Goal: Task Accomplishment & Management: Complete application form

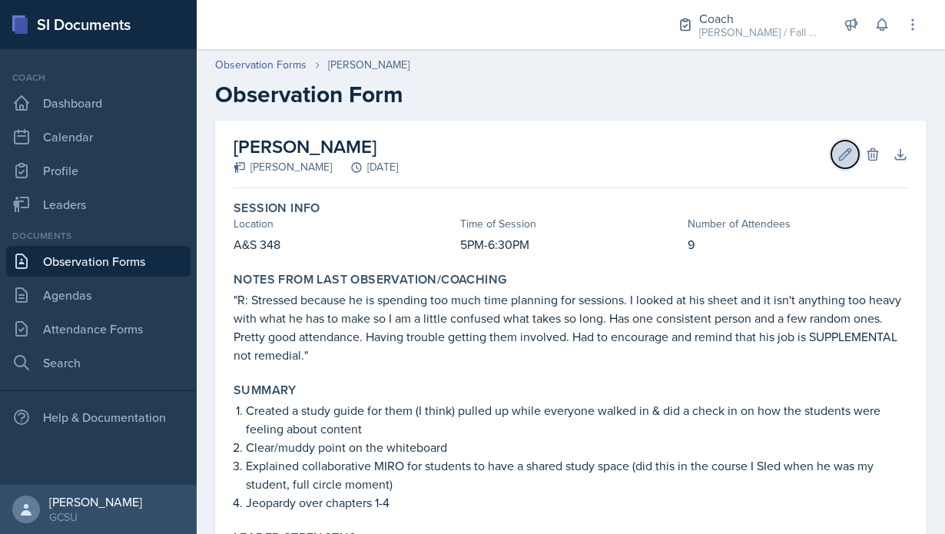
click at [845, 163] on button "Edit" at bounding box center [845, 155] width 28 height 28
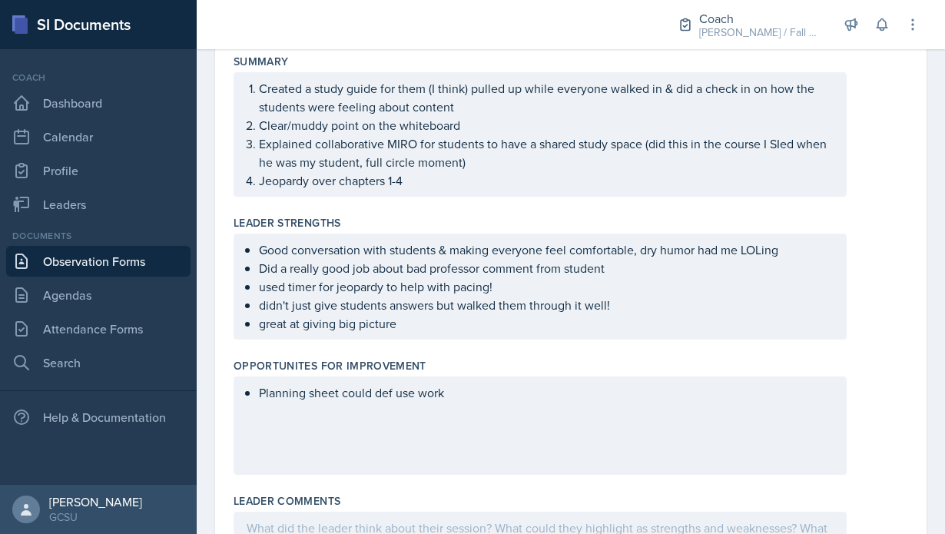
scroll to position [403, 0]
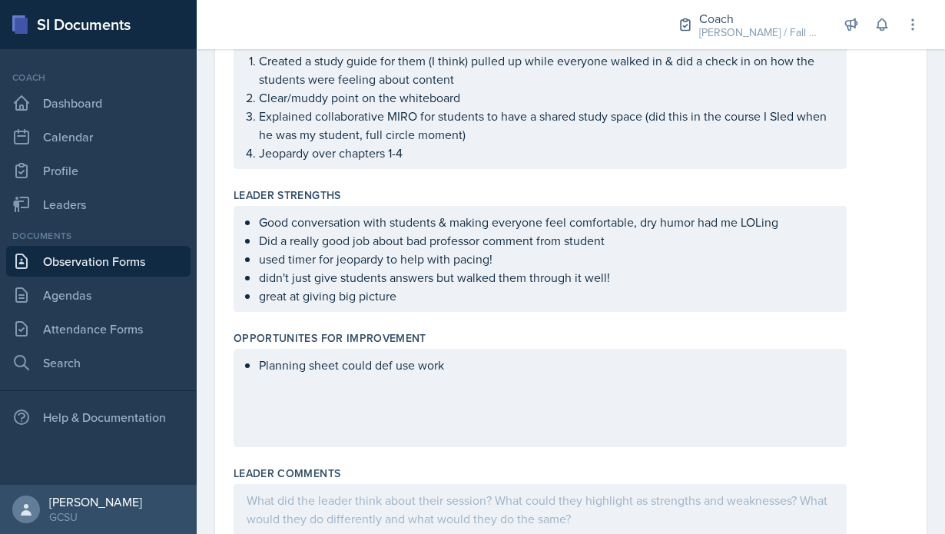
click at [437, 154] on p "Jeopardy over chapters 1-4" at bounding box center [546, 153] width 574 height 18
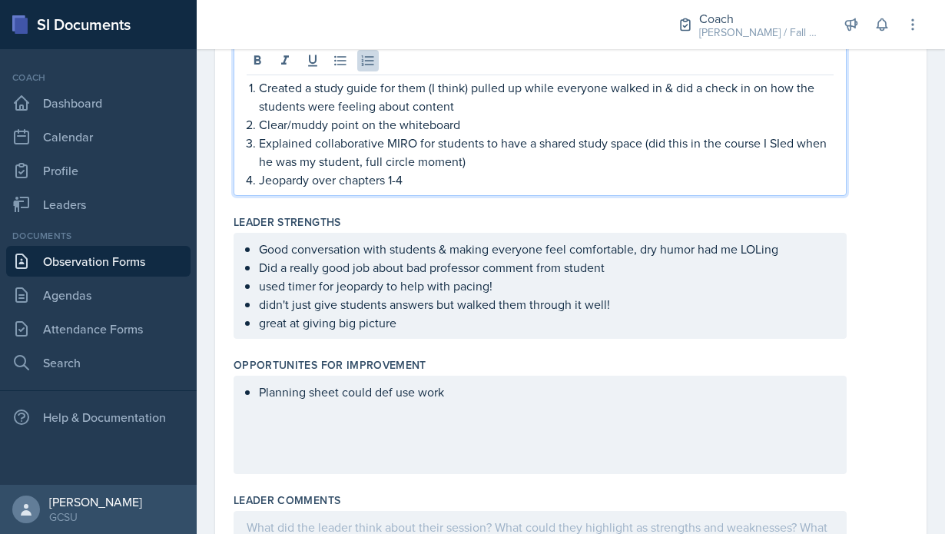
scroll to position [430, 0]
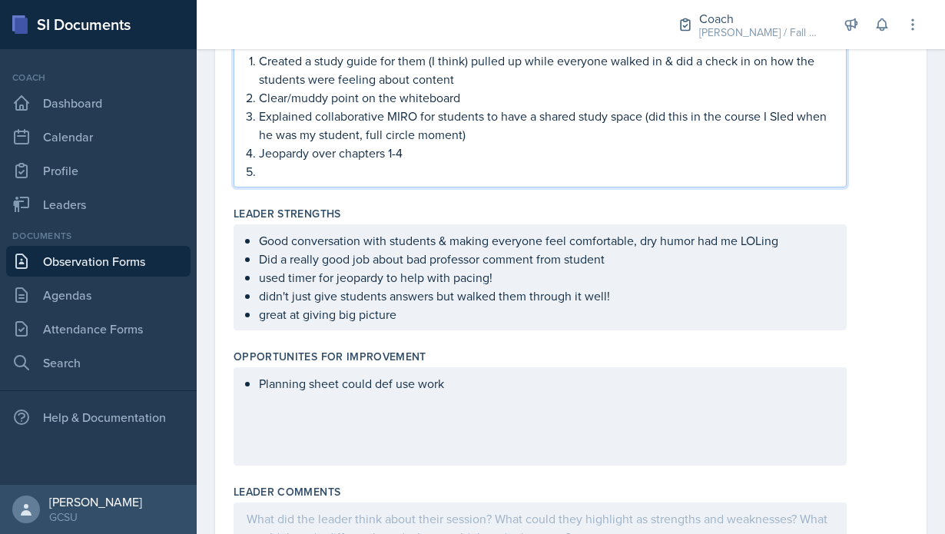
click at [453, 153] on p "Jeopardy over chapters 1-4" at bounding box center [546, 153] width 574 height 18
click at [290, 200] on div "Leader Strengths Good conversation with students & making everyone feel comfort…" at bounding box center [570, 271] width 674 height 143
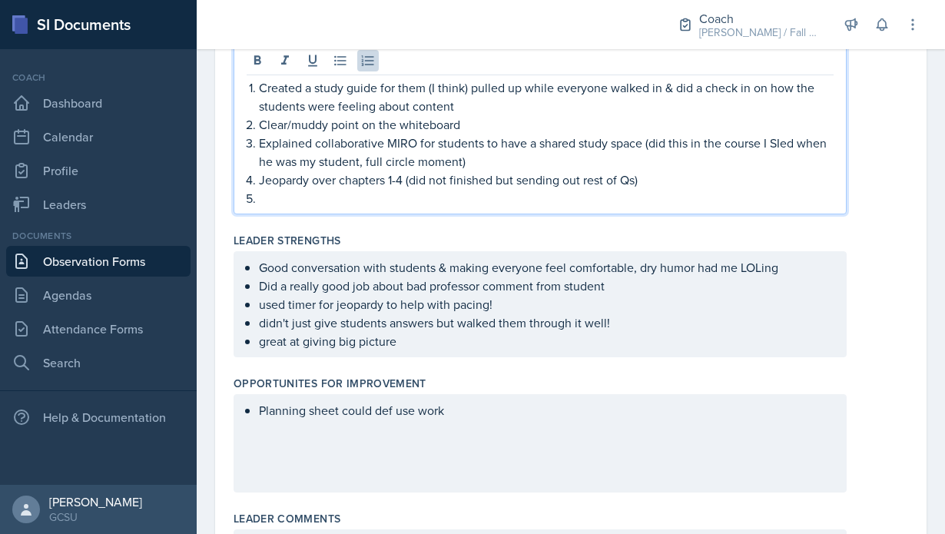
click at [286, 189] on p at bounding box center [546, 198] width 574 height 18
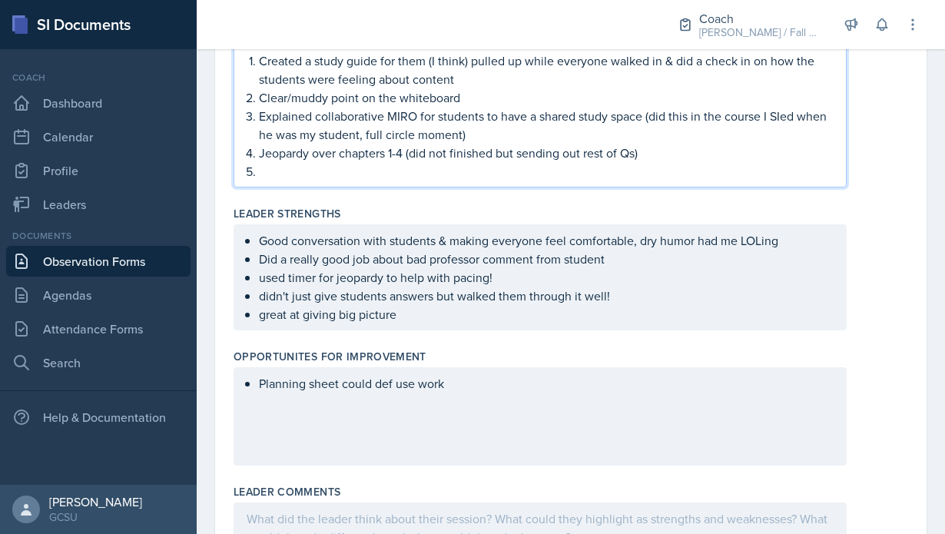
click at [405, 154] on p "Jeopardy over chapters 1-4 (did not finished but sending out rest of Qs)" at bounding box center [546, 153] width 574 height 18
click at [505, 167] on p at bounding box center [546, 171] width 574 height 18
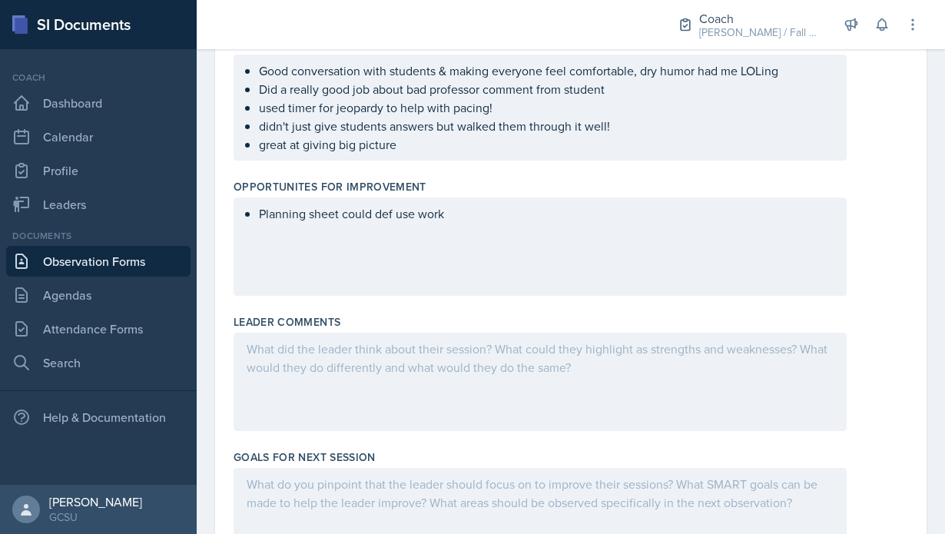
scroll to position [607, 0]
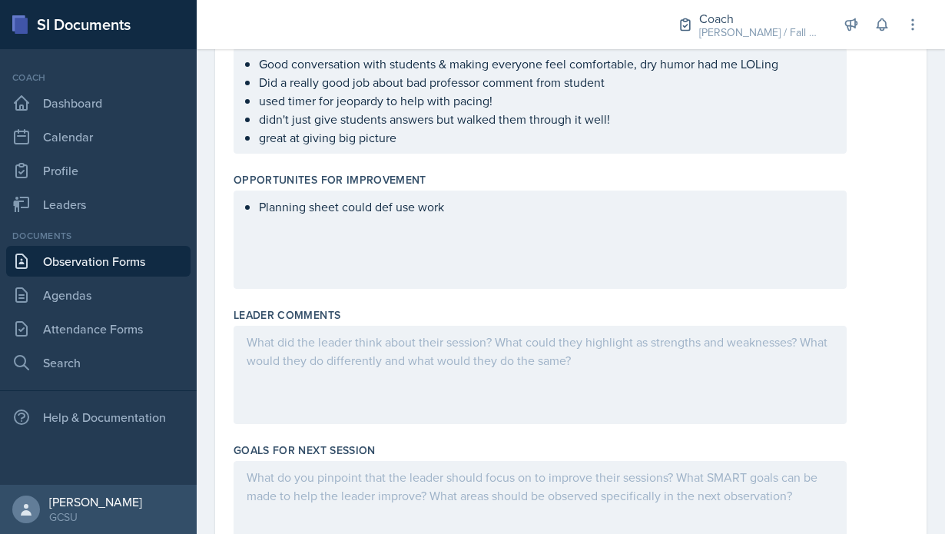
click at [481, 229] on div "Planning sheet could def use work" at bounding box center [539, 239] width 613 height 98
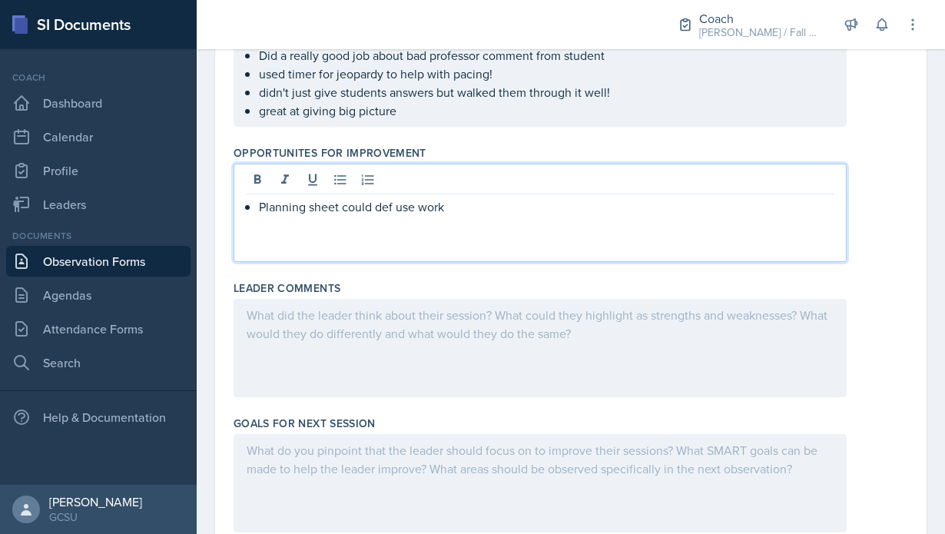
click at [473, 220] on div "Planning sheet could def use work" at bounding box center [539, 213] width 613 height 98
click at [476, 213] on p "Planning sheet could def use work" at bounding box center [546, 206] width 574 height 18
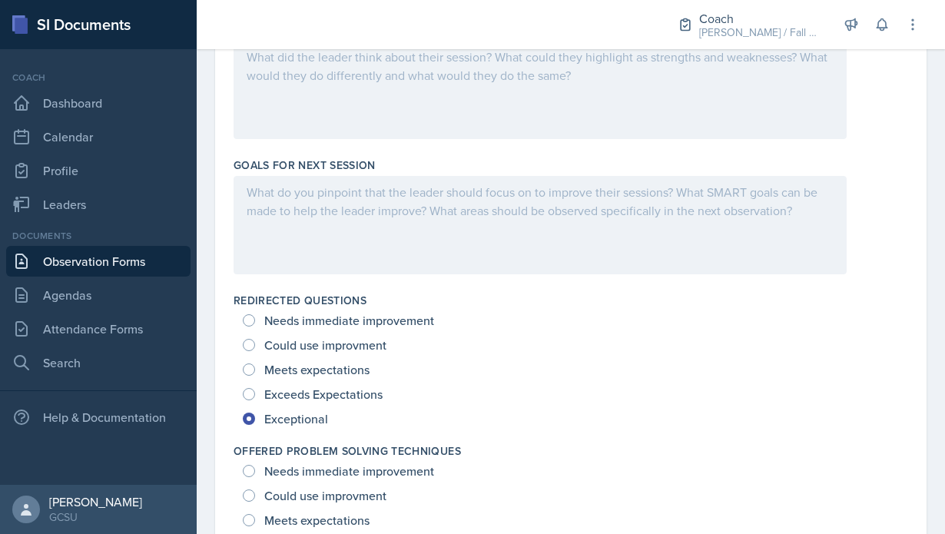
scroll to position [865, 0]
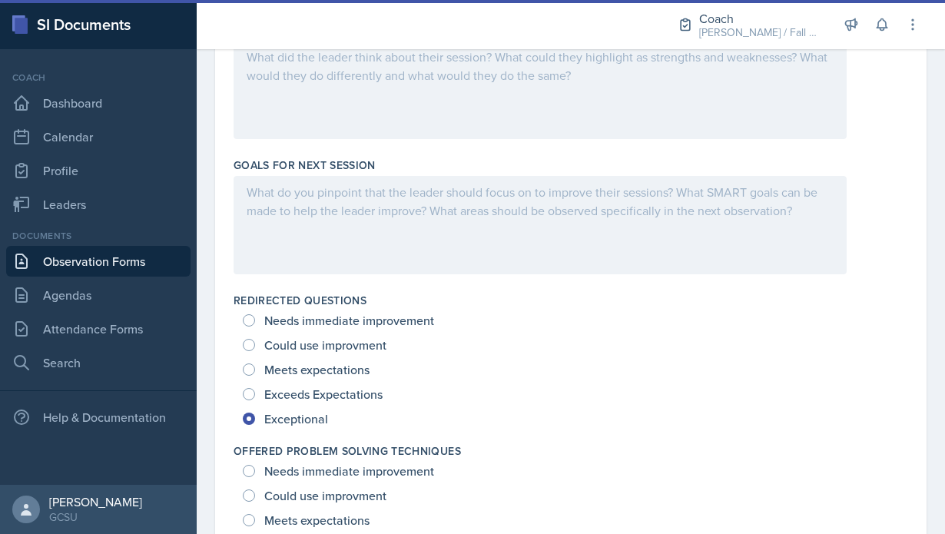
click at [498, 233] on div at bounding box center [539, 225] width 613 height 98
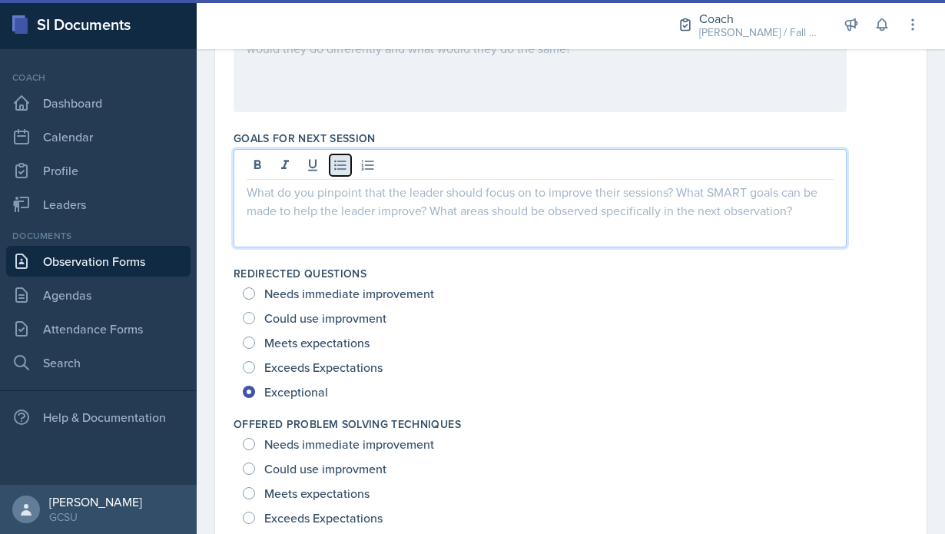
click at [346, 166] on icon at bounding box center [340, 164] width 15 height 15
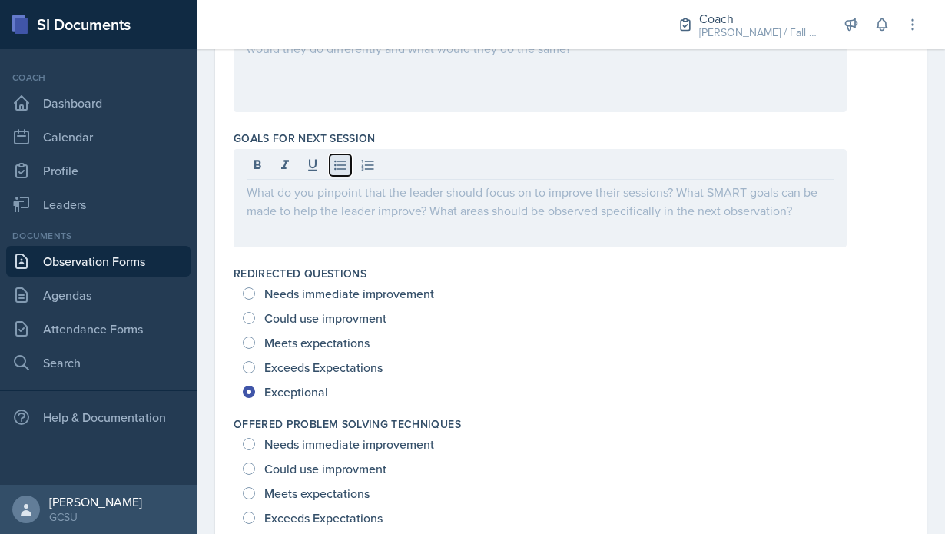
click at [343, 165] on icon at bounding box center [340, 164] width 15 height 15
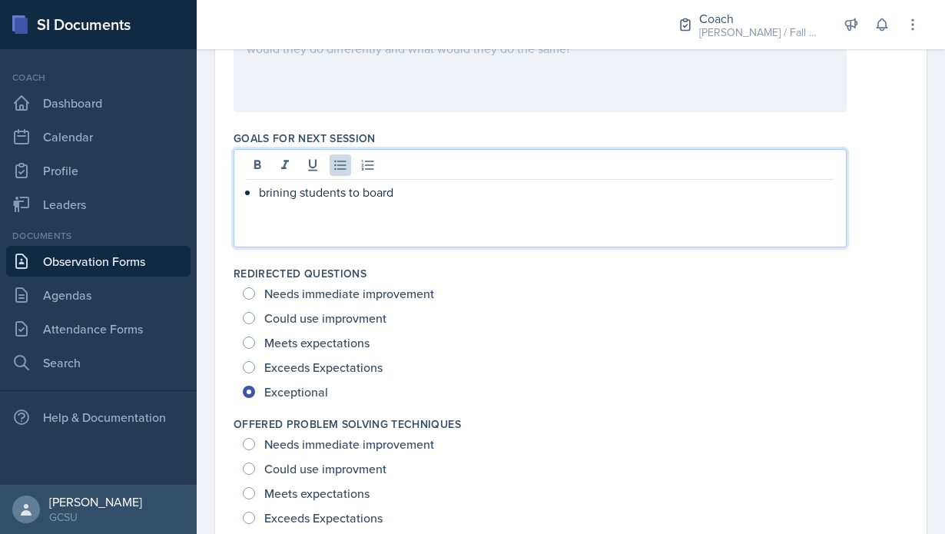
click at [280, 187] on p "brining students to board" at bounding box center [546, 192] width 574 height 18
click at [465, 198] on p "bringing students to board" at bounding box center [546, 192] width 574 height 18
drag, startPoint x: 489, startPoint y: 213, endPoint x: 236, endPoint y: 200, distance: 253.8
click at [236, 200] on div "bringing students to board" at bounding box center [539, 198] width 613 height 98
click at [585, 193] on p "Bring students to board more often/let them work out the math problems" at bounding box center [546, 192] width 574 height 18
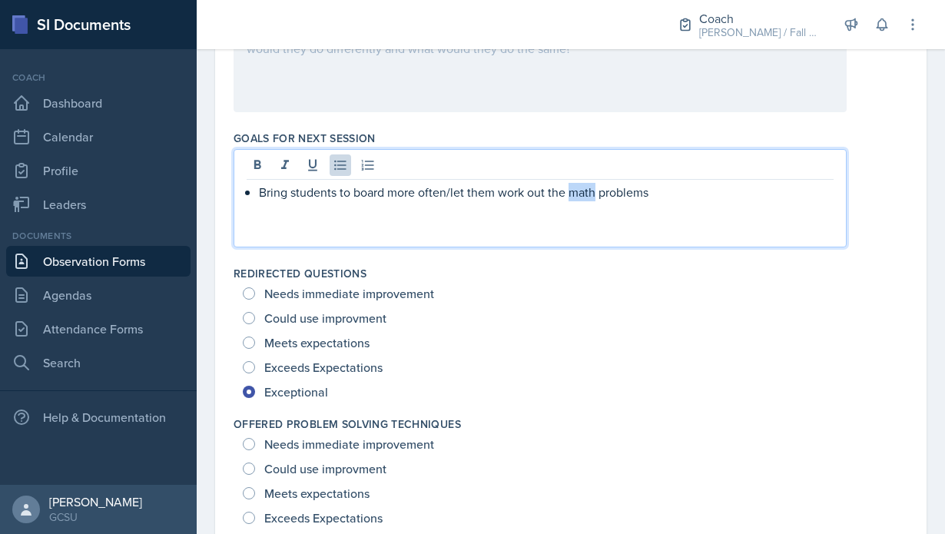
click at [585, 193] on p "Bring students to board more often/let them work out the math problems" at bounding box center [546, 192] width 574 height 18
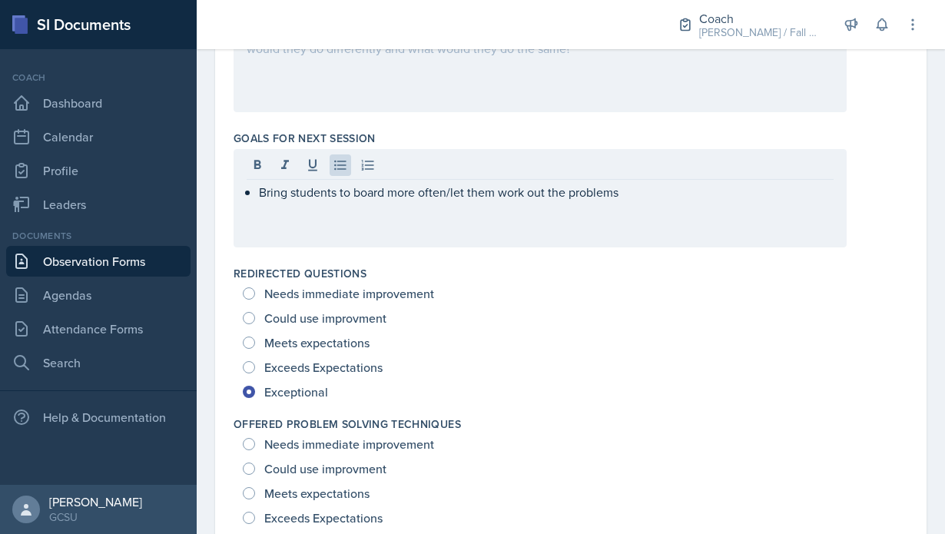
click at [677, 177] on div at bounding box center [540, 166] width 587 height 25
click at [674, 178] on div at bounding box center [540, 166] width 587 height 25
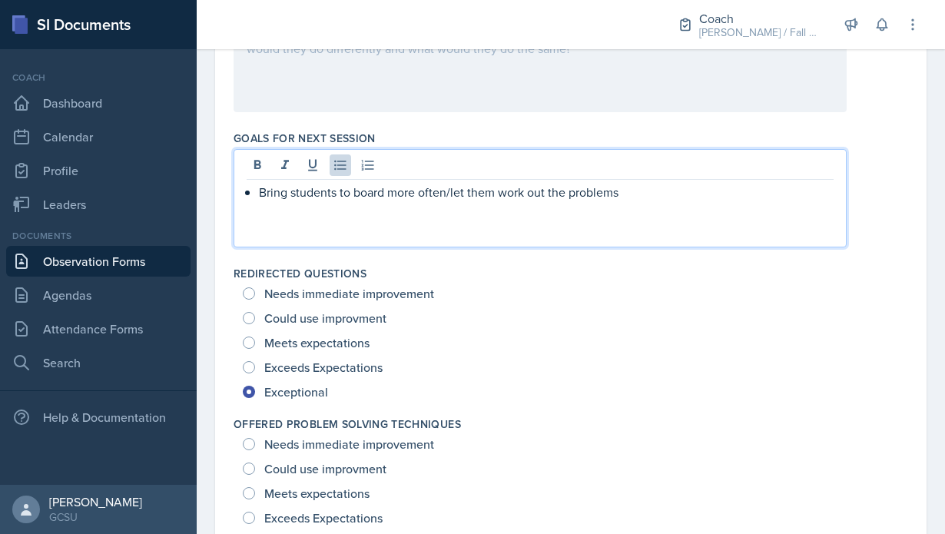
click at [674, 191] on p "Bring students to board more often/let them work out the problems" at bounding box center [546, 192] width 574 height 18
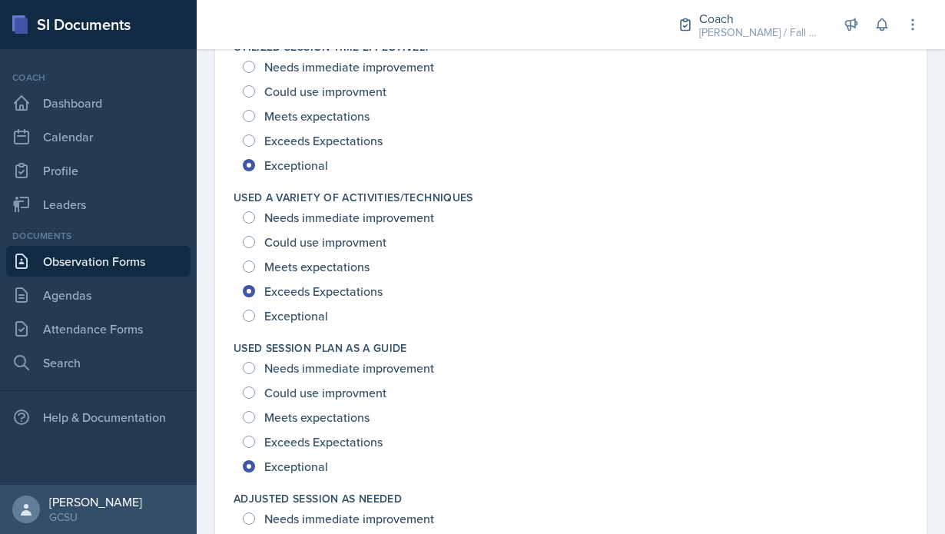
scroll to position [2322, 0]
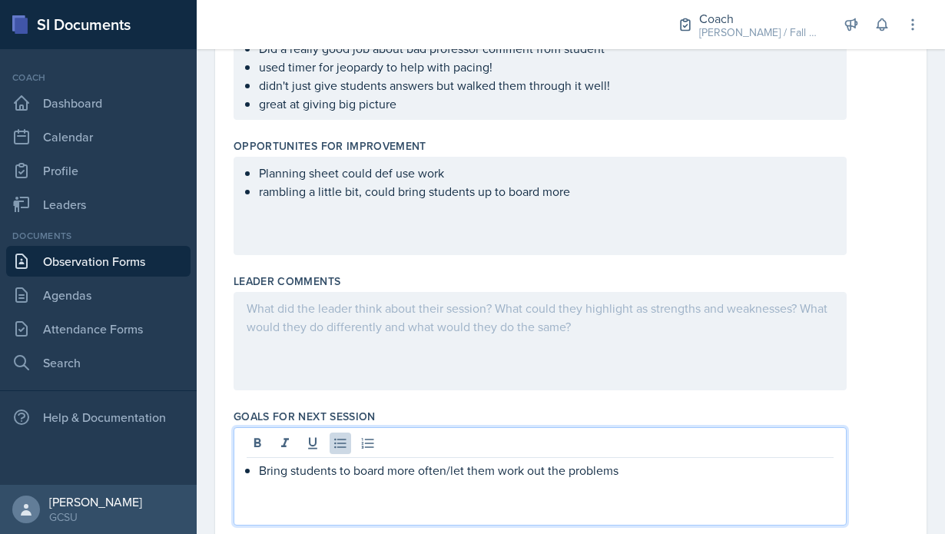
click at [537, 367] on div at bounding box center [539, 341] width 613 height 98
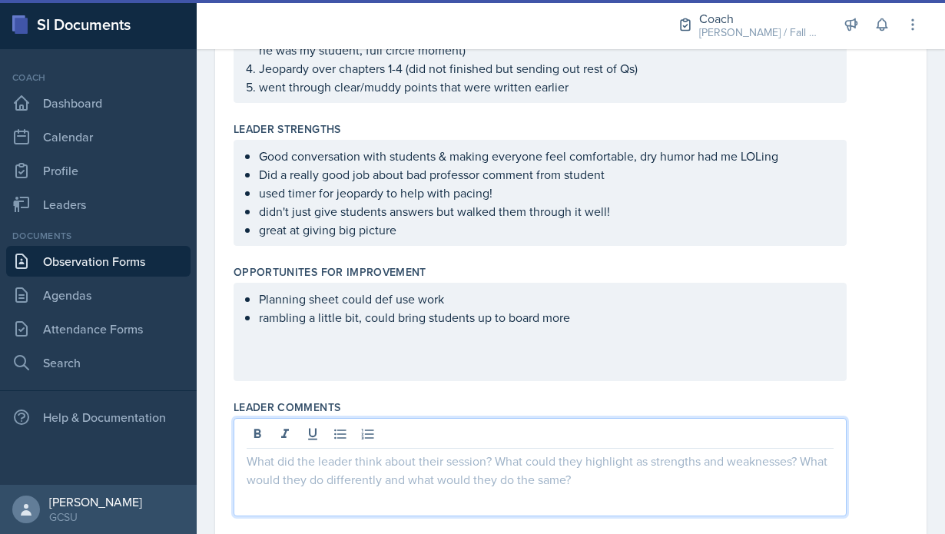
scroll to position [556, 0]
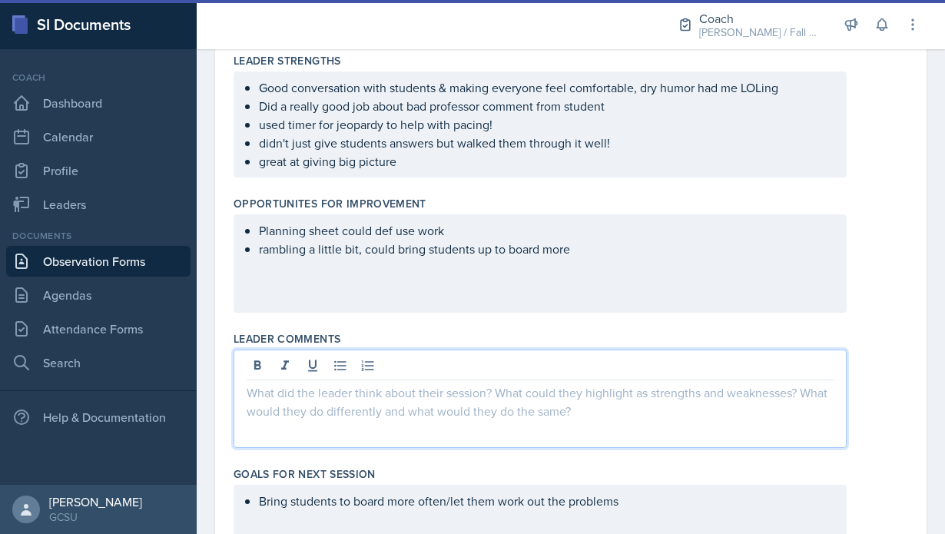
click at [520, 383] on p at bounding box center [540, 392] width 587 height 18
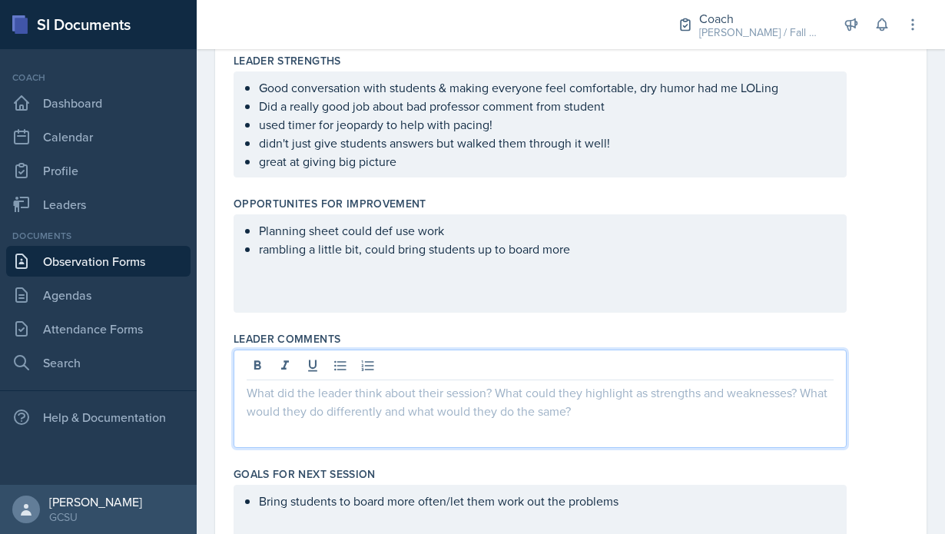
click at [606, 259] on div "Planning sheet could def use work rambling a little bit, could bring students u…" at bounding box center [539, 263] width 613 height 98
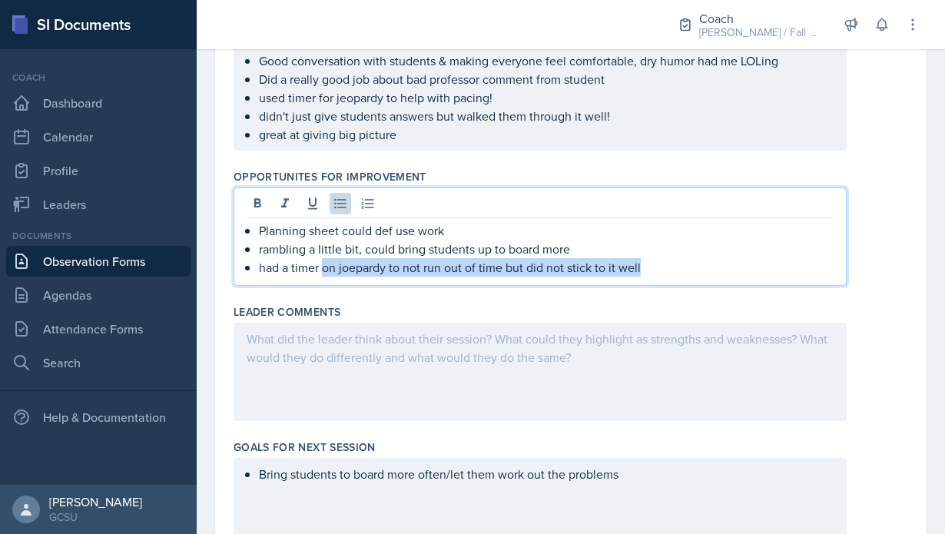
drag, startPoint x: 660, startPoint y: 269, endPoint x: 322, endPoint y: 267, distance: 338.7
click at [322, 267] on p "had a timer on joepardy to not run out of time but did not stick to it well" at bounding box center [546, 267] width 574 height 18
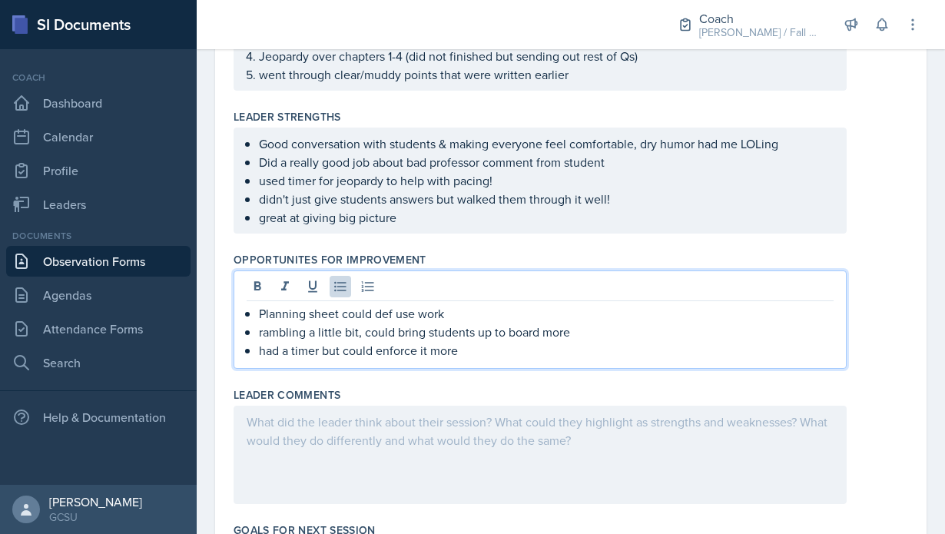
scroll to position [501, 0]
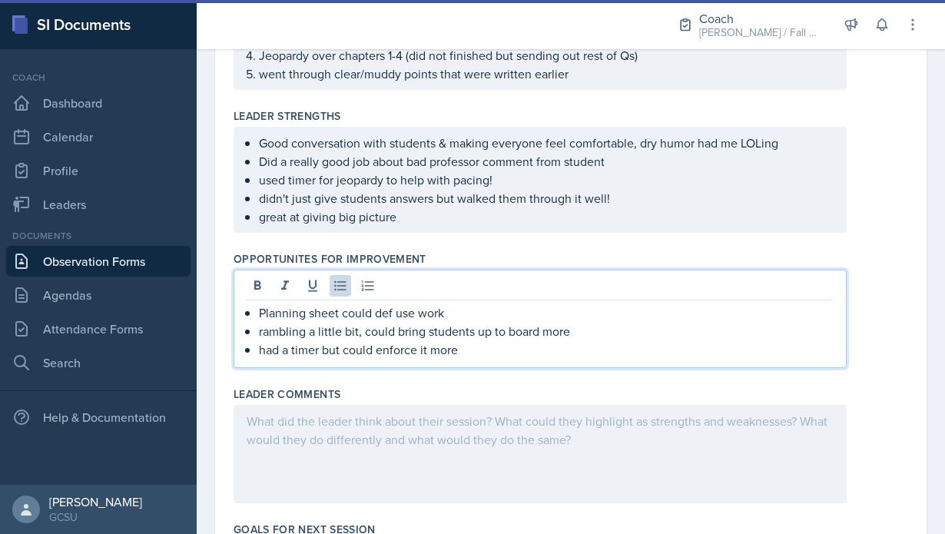
click at [495, 316] on p "Planning sheet could def use work" at bounding box center [546, 312] width 574 height 18
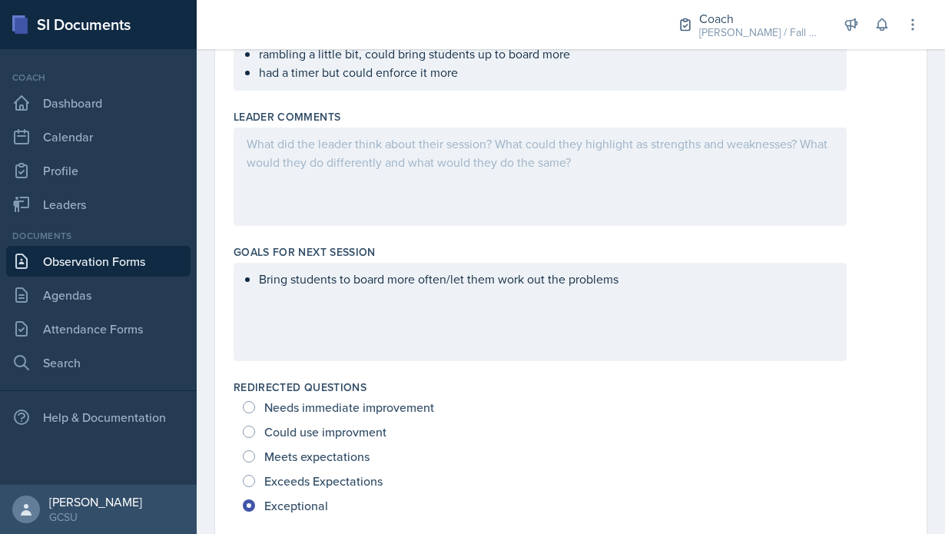
click at [532, 319] on div "Bring students to board more often/let them work out the problems" at bounding box center [539, 312] width 613 height 98
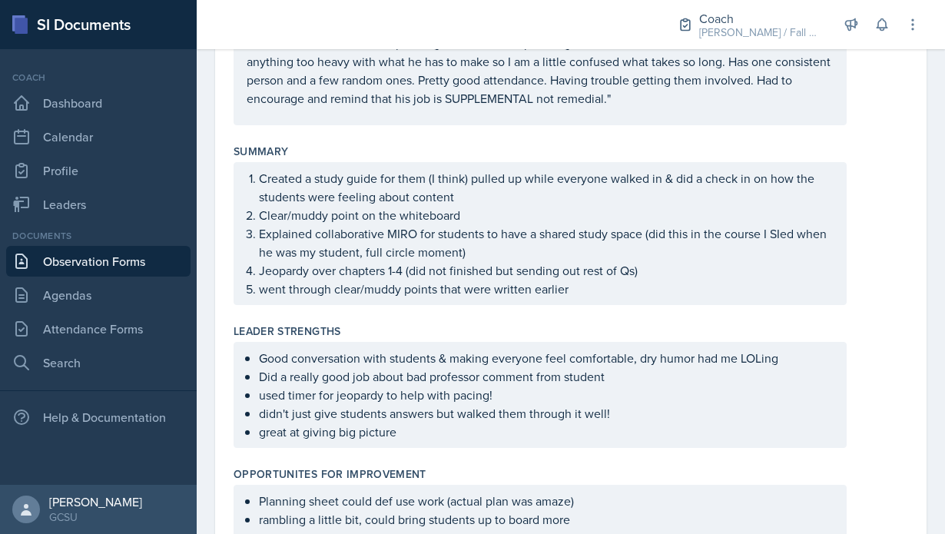
scroll to position [0, 0]
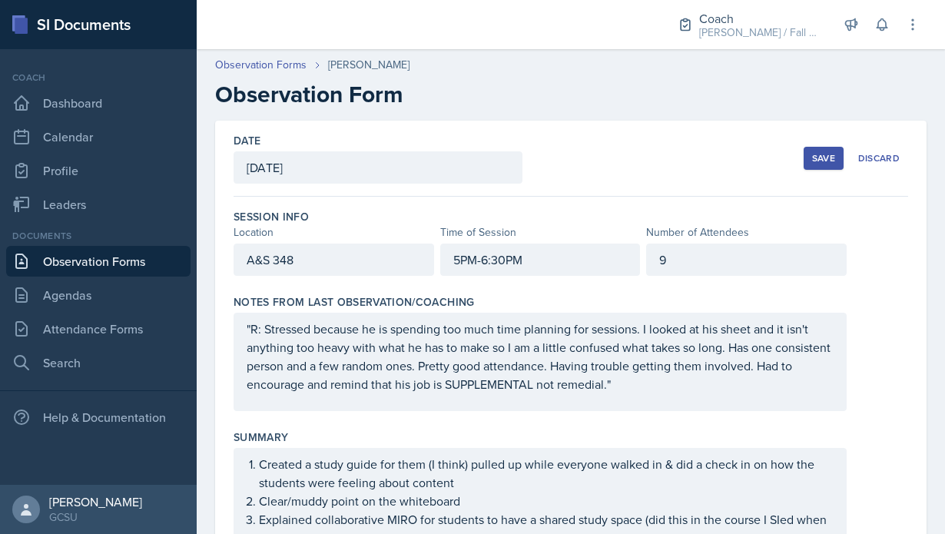
click at [825, 155] on div "Save" at bounding box center [823, 158] width 23 height 12
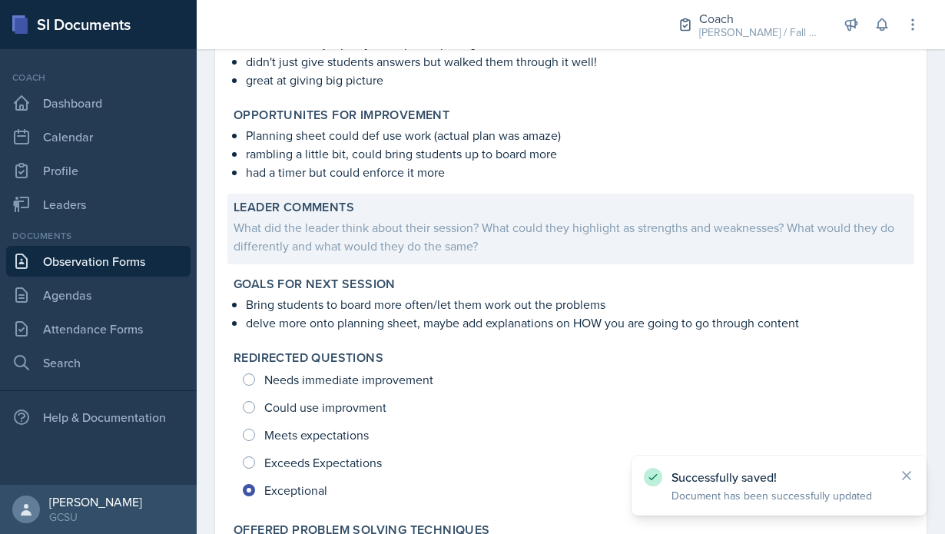
click at [710, 247] on div "What did the leader think about their session? What could they highlight as str…" at bounding box center [570, 236] width 674 height 37
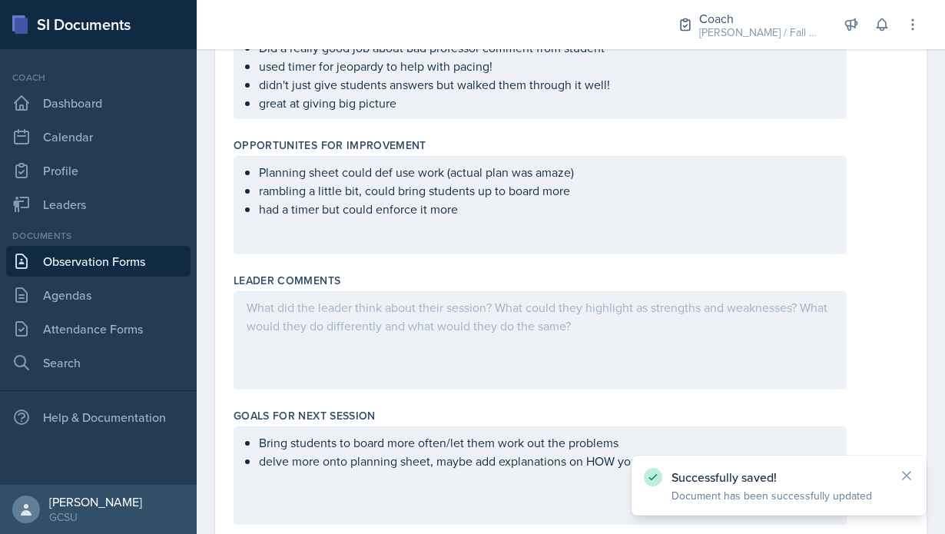
click at [688, 321] on div at bounding box center [539, 340] width 613 height 98
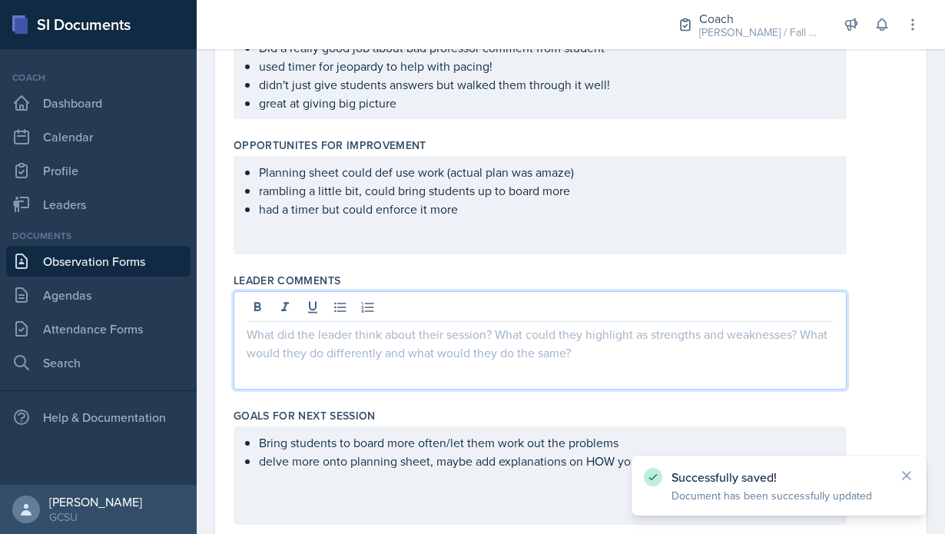
scroll to position [641, 0]
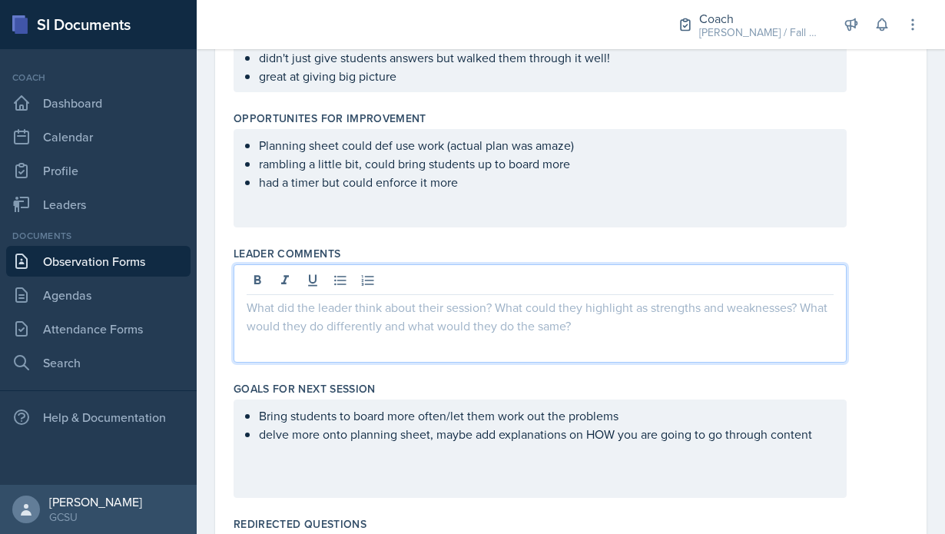
click at [447, 298] on p at bounding box center [540, 307] width 587 height 18
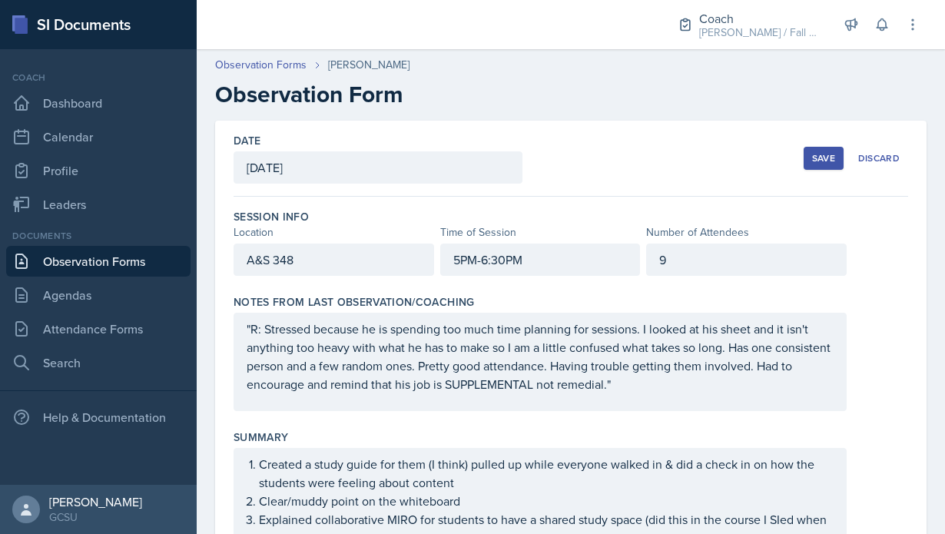
click at [821, 154] on div "Save" at bounding box center [823, 158] width 23 height 12
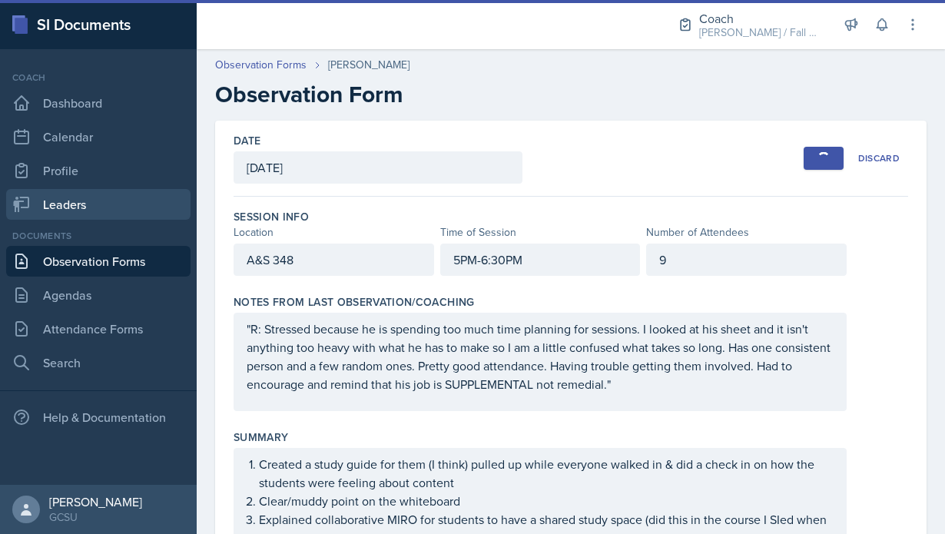
click at [134, 199] on link "Leaders" at bounding box center [98, 204] width 184 height 31
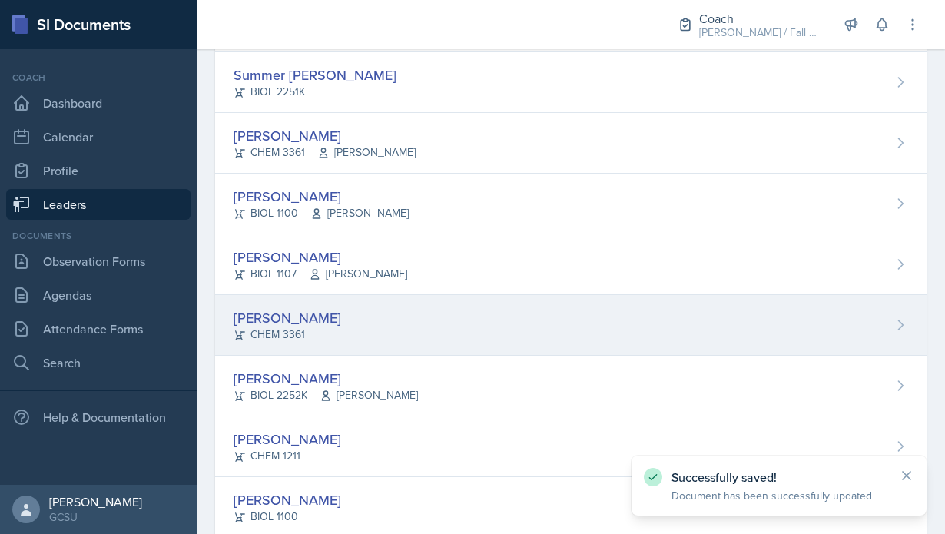
scroll to position [1551, 0]
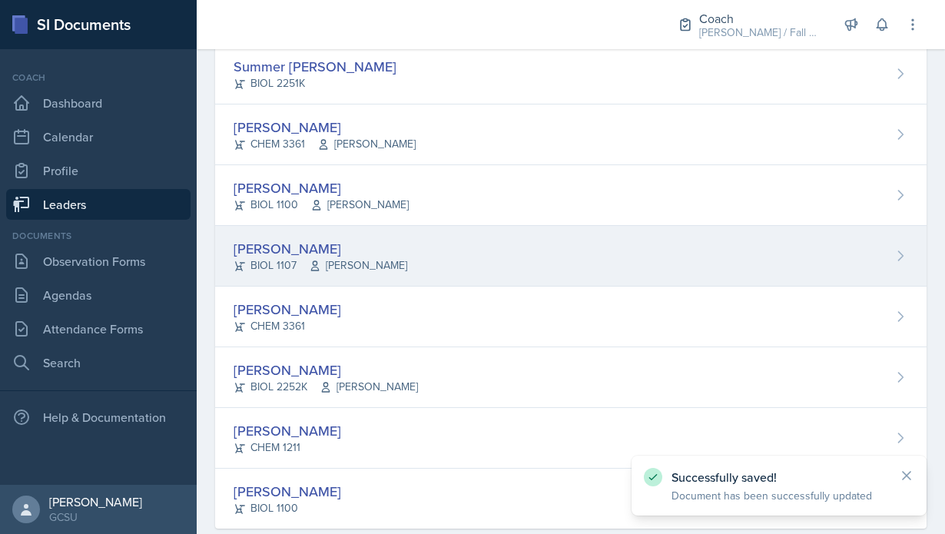
click at [385, 257] on div "[PERSON_NAME] BIOL 1107 [PERSON_NAME]" at bounding box center [570, 256] width 711 height 61
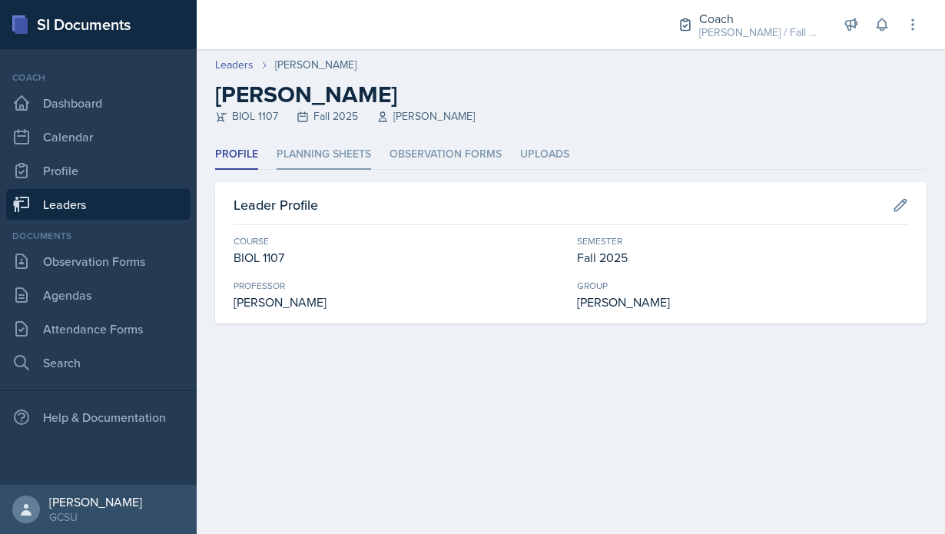
click at [305, 156] on li "Planning Sheets" at bounding box center [323, 155] width 94 height 30
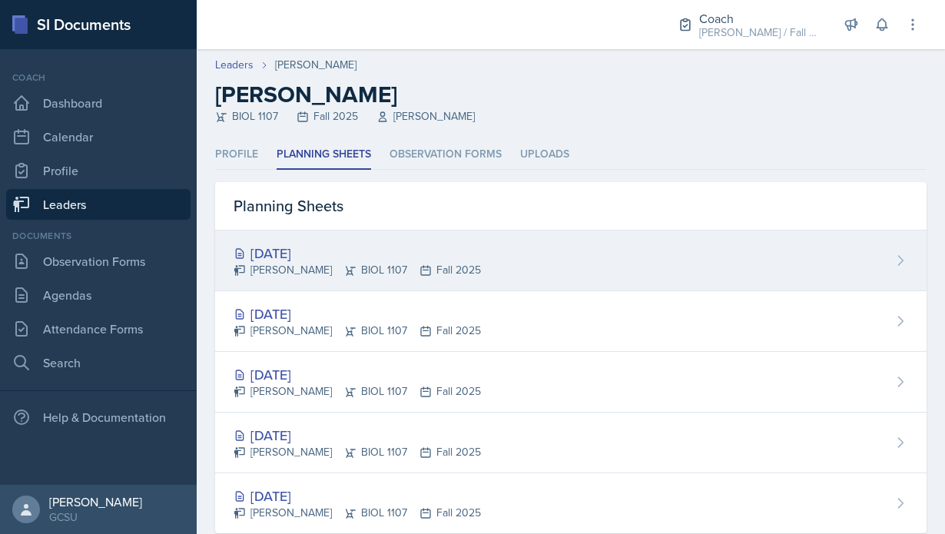
click at [853, 251] on div "[DATE] [PERSON_NAME] BIOL 1107 Fall 2025" at bounding box center [570, 260] width 711 height 61
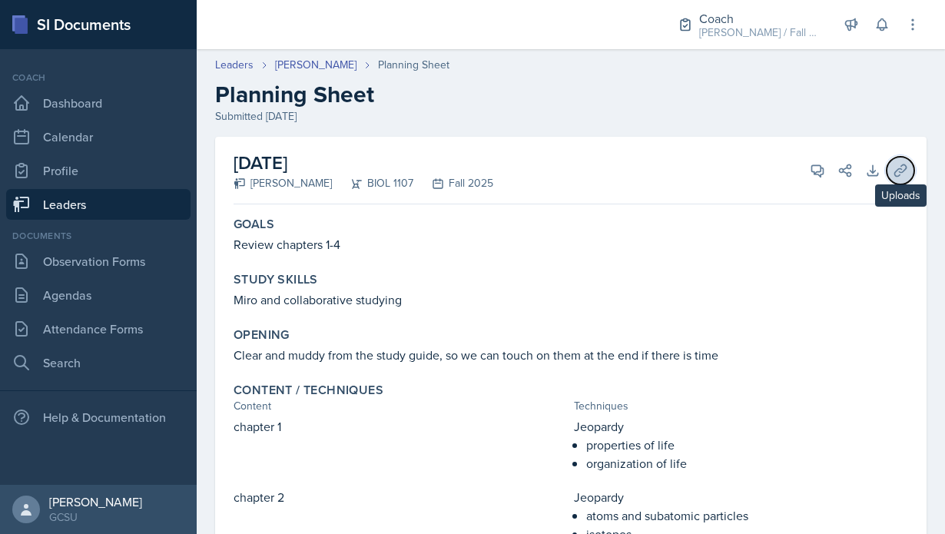
click at [899, 168] on icon at bounding box center [900, 170] width 12 height 12
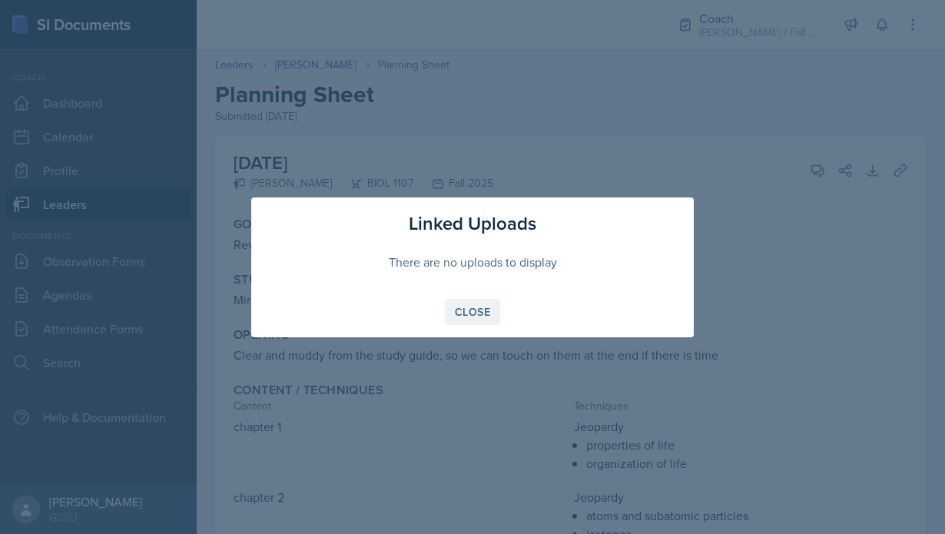
click at [450, 318] on button "Close" at bounding box center [472, 312] width 55 height 26
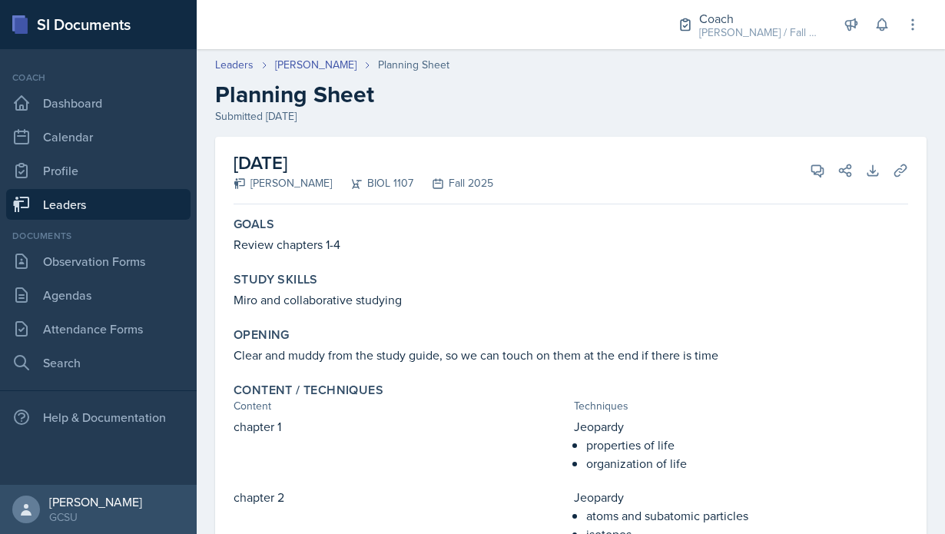
click at [72, 279] on div "Documents Observation Forms [GEOGRAPHIC_DATA] Attendance Forms Search" at bounding box center [98, 303] width 184 height 149
click at [75, 254] on link "Observation Forms" at bounding box center [98, 261] width 184 height 31
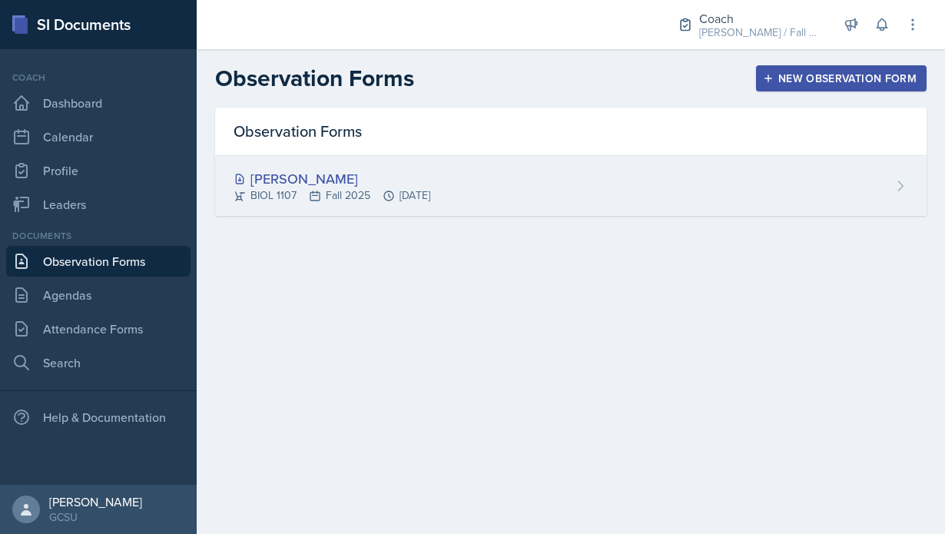
click at [351, 198] on div "BIOL 1107 Fall 2025 [DATE]" at bounding box center [331, 195] width 197 height 16
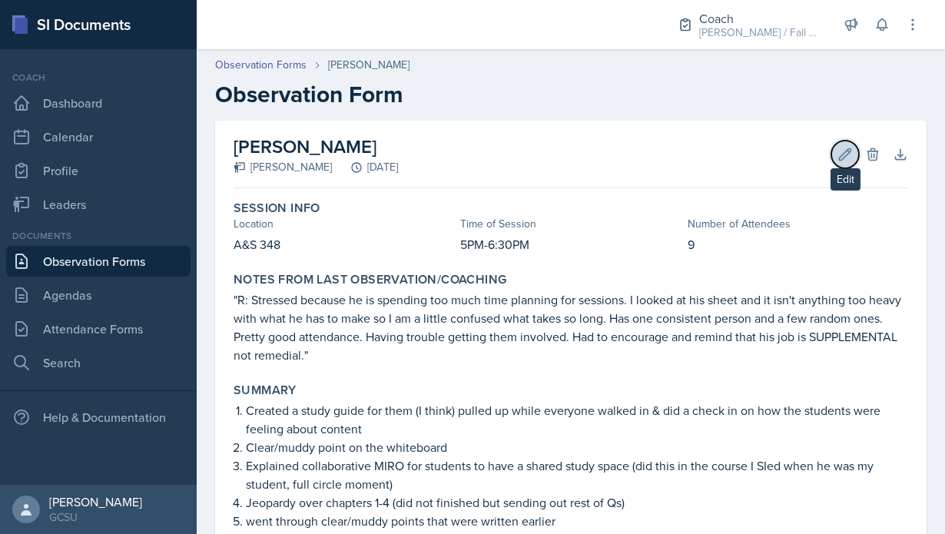
click at [842, 157] on icon at bounding box center [845, 154] width 12 height 12
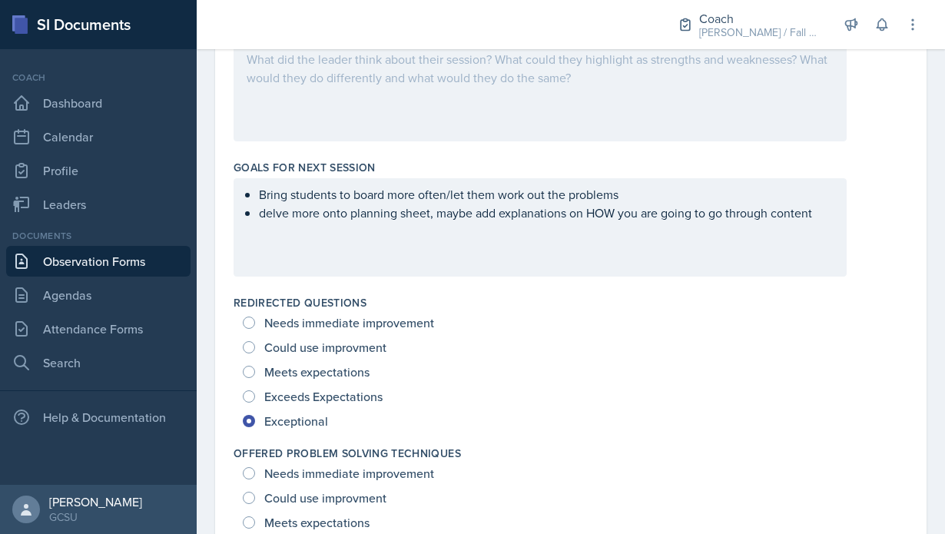
click at [836, 229] on div "Bring students to board more often/let them work out the problems delve more on…" at bounding box center [539, 227] width 613 height 98
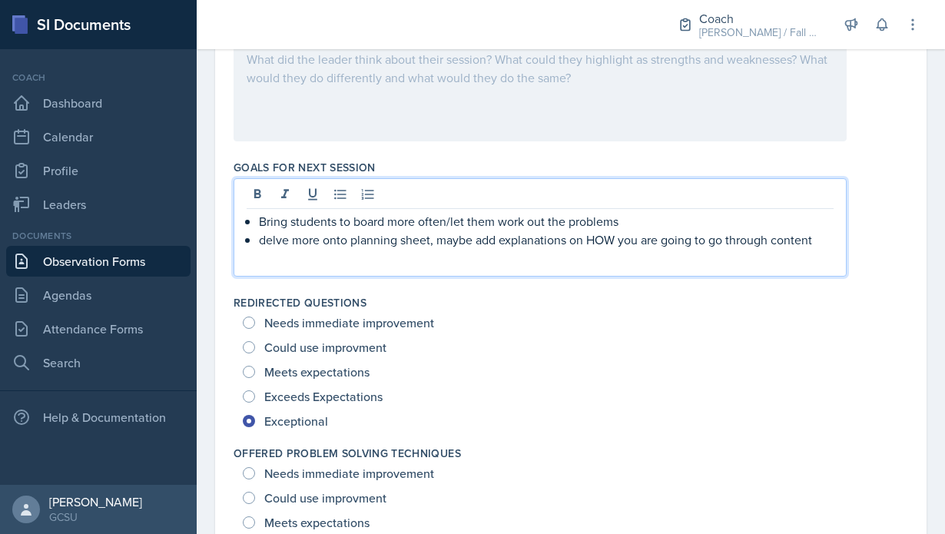
scroll to position [889, 0]
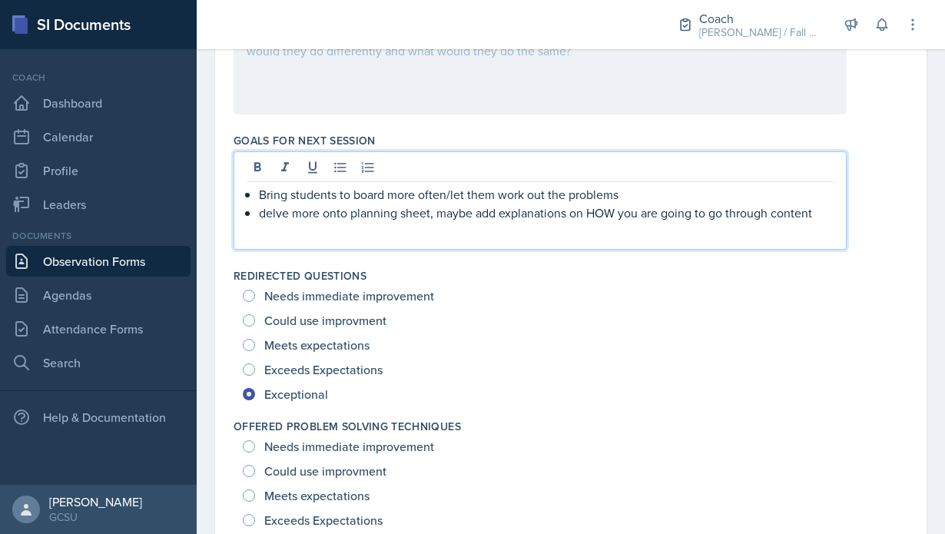
click at [826, 220] on p "delve more onto planning sheet, maybe add explanations on HOW you are going to …" at bounding box center [546, 213] width 574 height 18
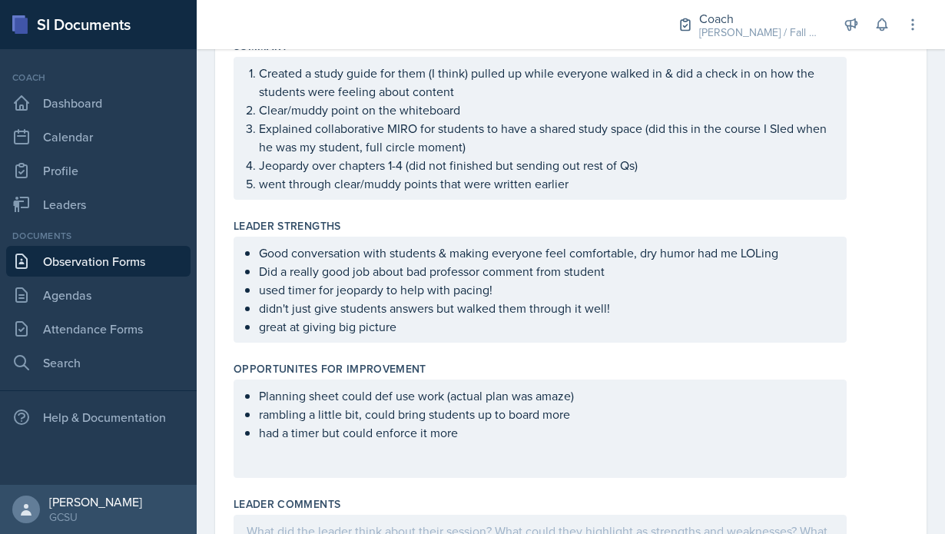
scroll to position [0, 0]
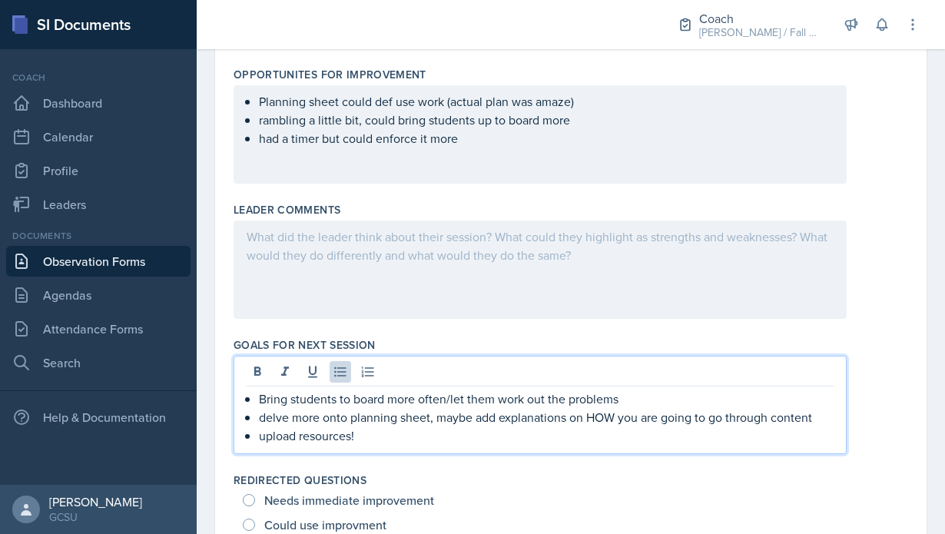
click at [482, 298] on div at bounding box center [539, 269] width 613 height 98
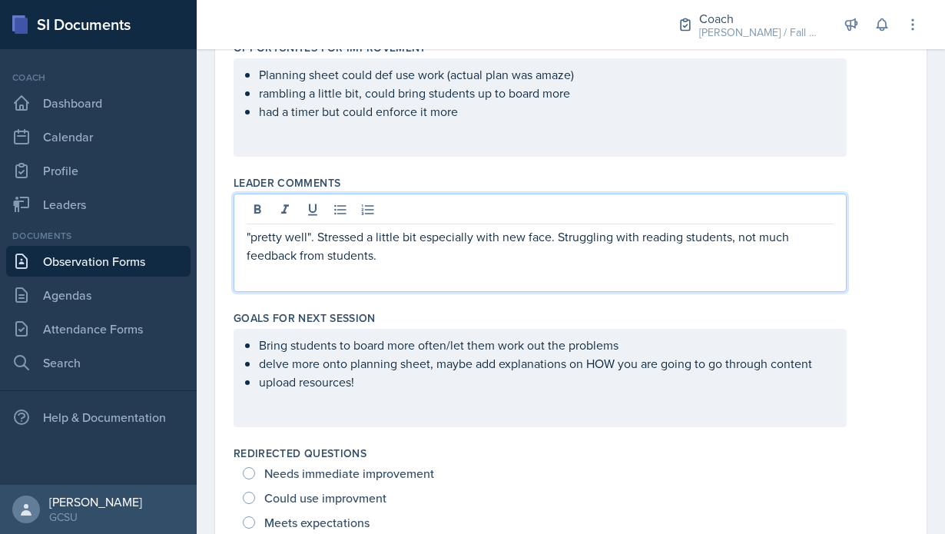
click at [432, 246] on p ""pretty well". Stressed a little bit especially with new face. Struggling with …" at bounding box center [540, 245] width 587 height 37
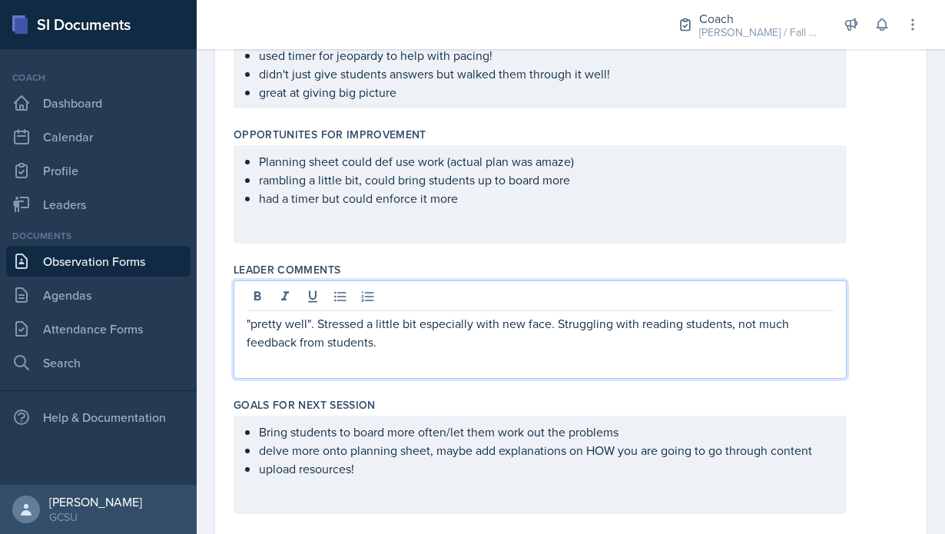
scroll to position [628, 0]
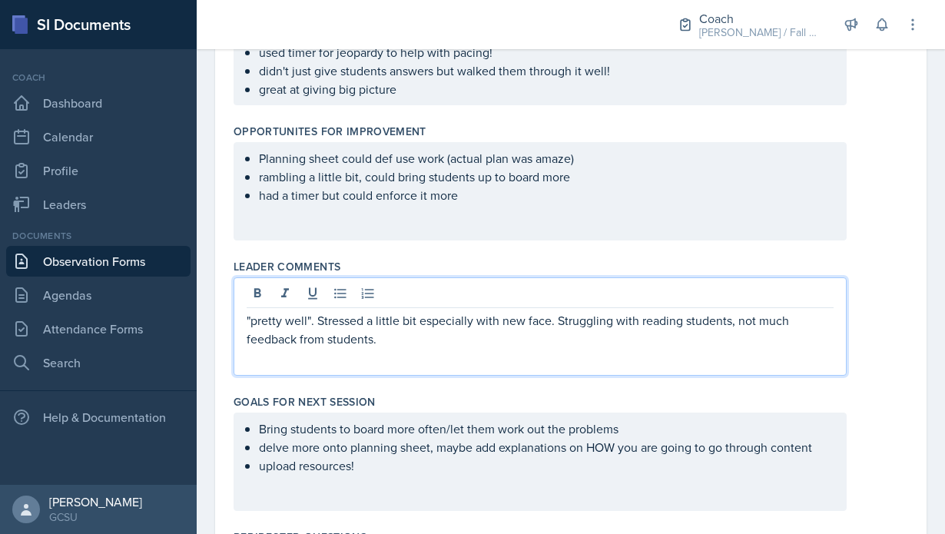
click at [445, 203] on p "had a timer but could enforce it more" at bounding box center [546, 195] width 574 height 18
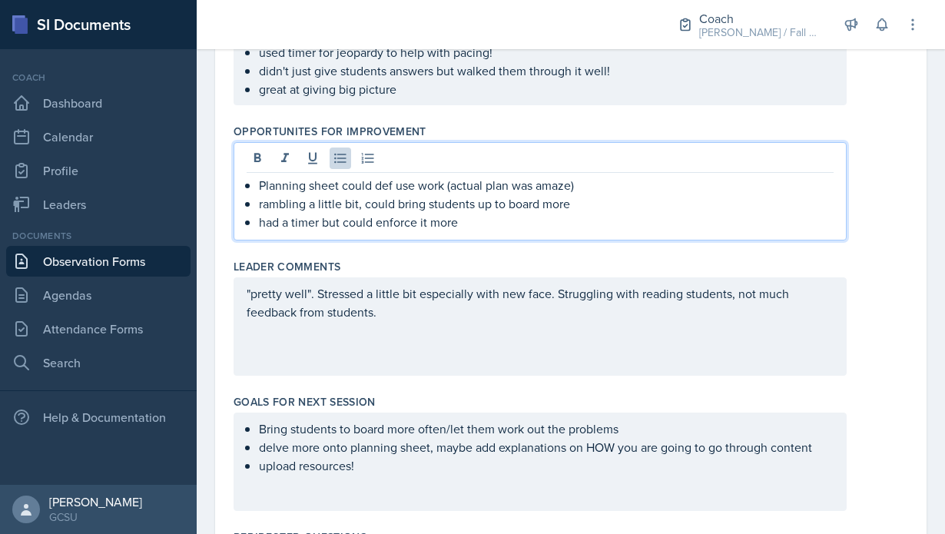
scroll to position [655, 0]
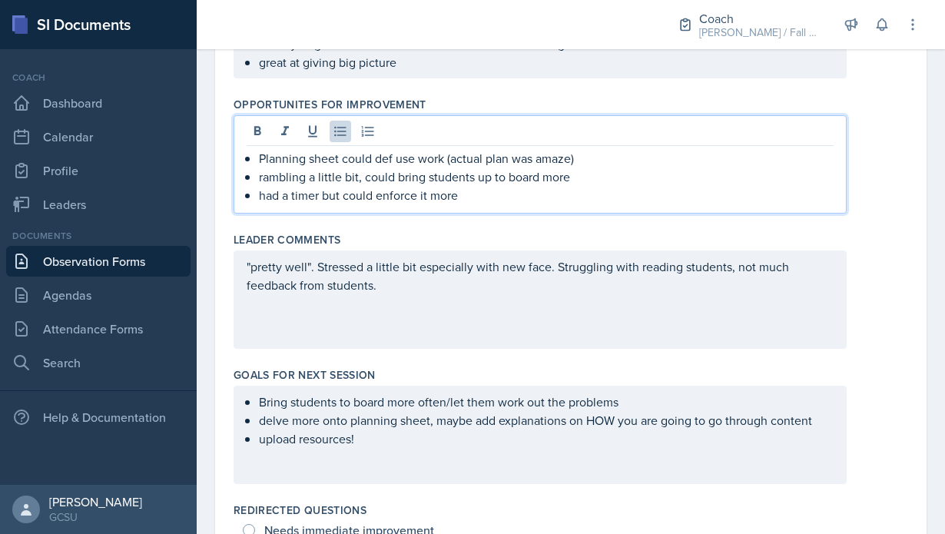
click at [474, 198] on p "had a timer but could enforce it more" at bounding box center [546, 195] width 574 height 18
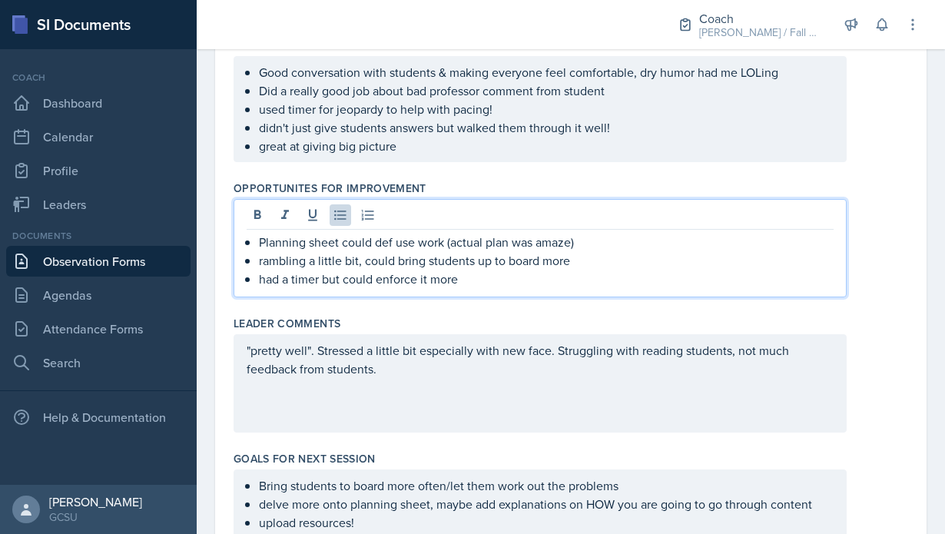
scroll to position [554, 0]
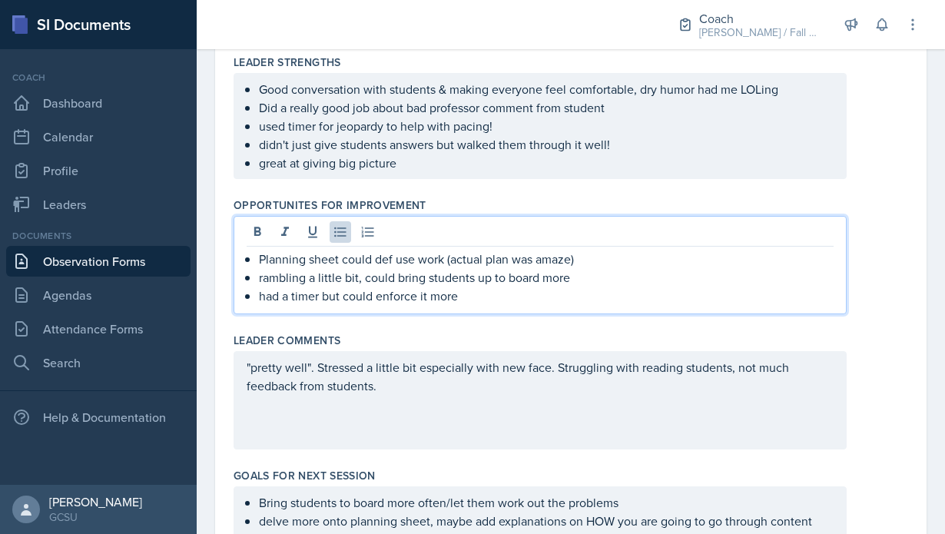
click at [493, 300] on p "had a timer but could enforce it more" at bounding box center [546, 295] width 574 height 18
click at [482, 387] on p ""pretty well". Stressed a little bit especially with new face. Struggling with …" at bounding box center [540, 376] width 587 height 37
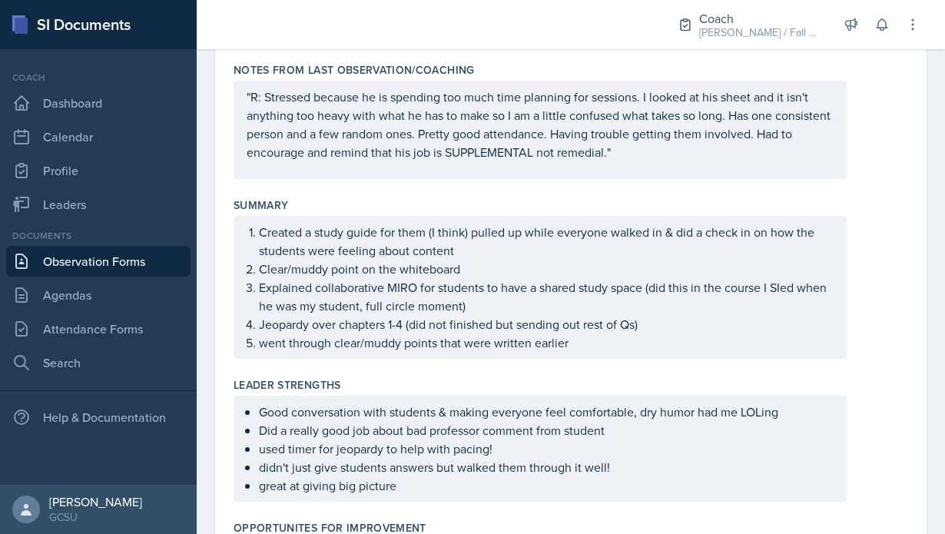
scroll to position [222, 0]
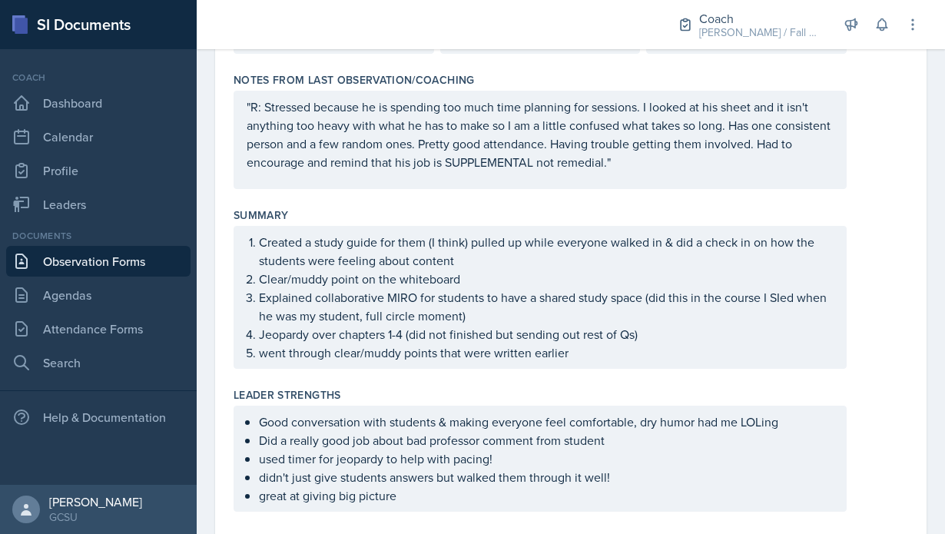
click at [460, 409] on div "Good conversation with students & making everyone feel comfortable, dry humor h…" at bounding box center [539, 458] width 613 height 106
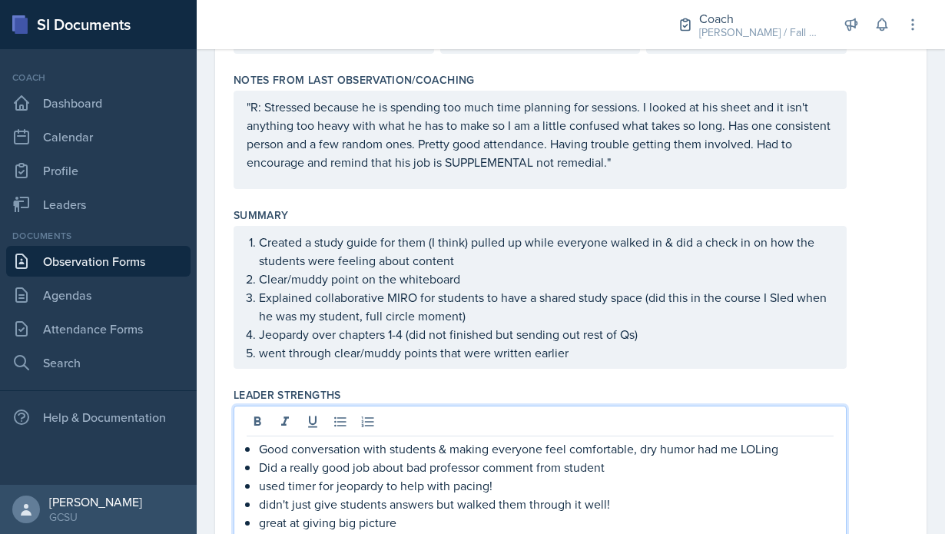
scroll to position [249, 0]
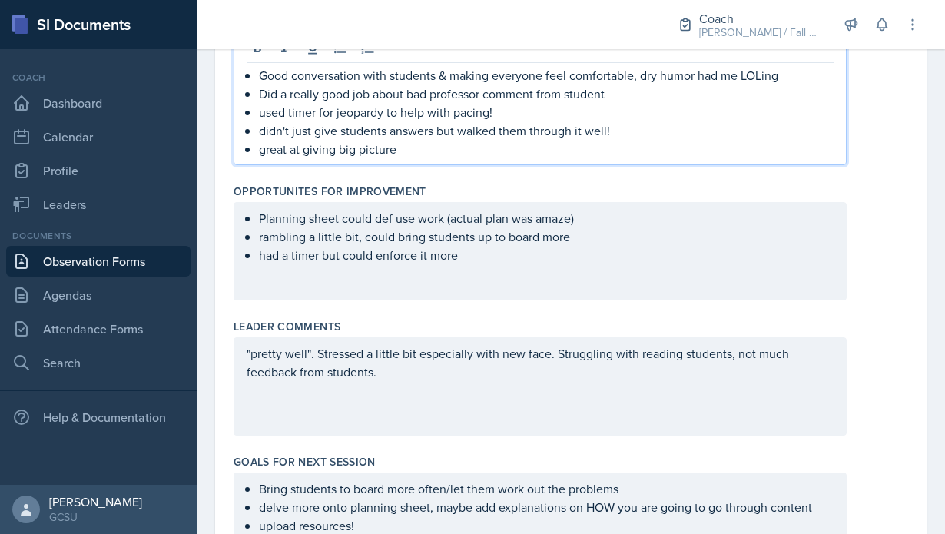
click at [477, 399] on div ""pretty well". Stressed a little bit especially with new face. Struggling with …" at bounding box center [539, 386] width 613 height 98
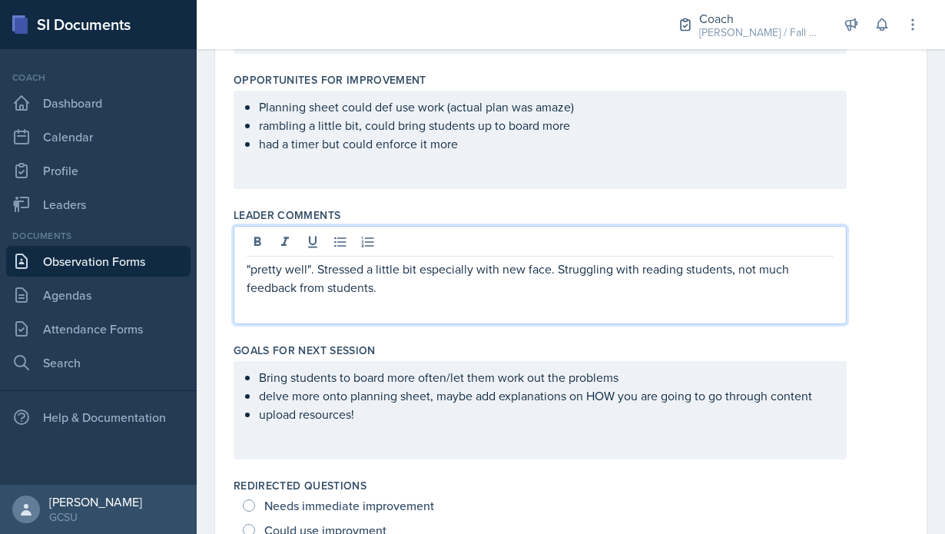
scroll to position [701, 0]
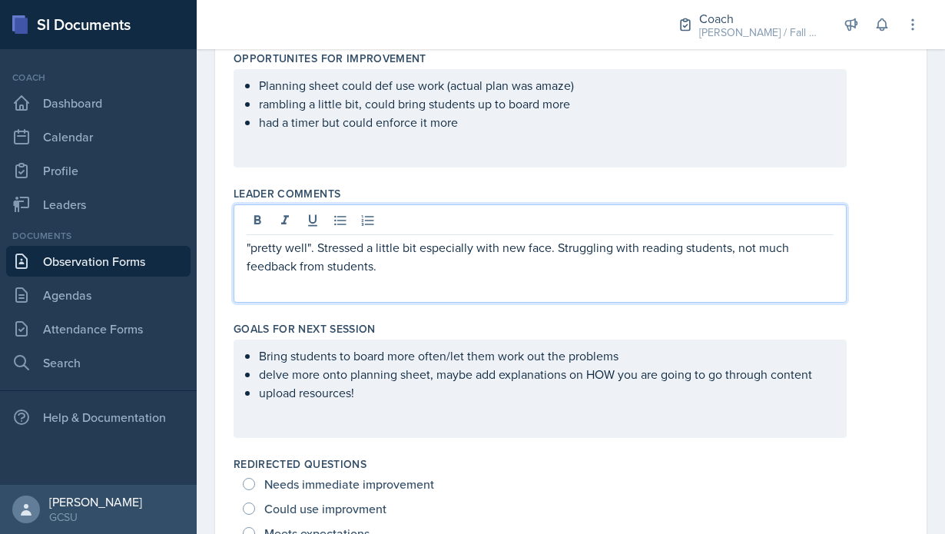
click at [332, 28] on div at bounding box center [423, 24] width 429 height 49
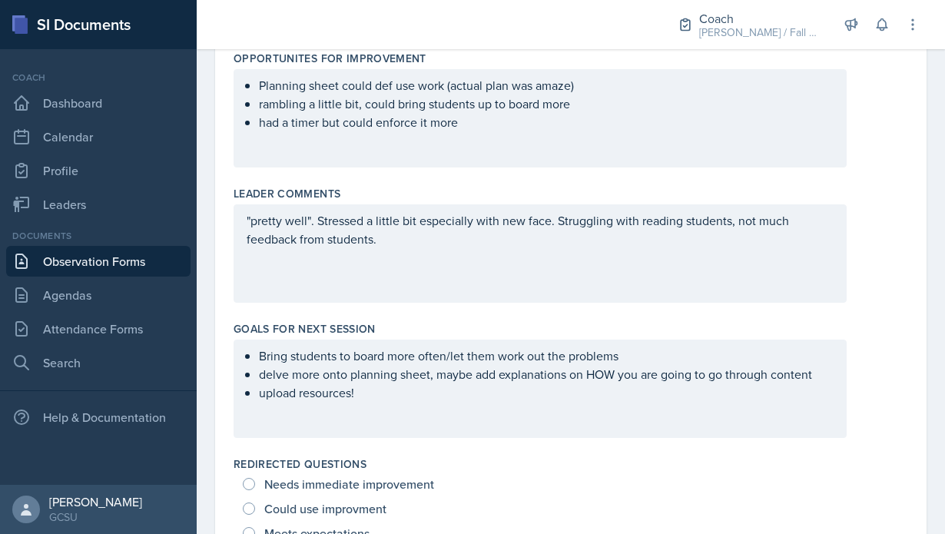
click at [356, 184] on div "Leader Comments "pretty well". Stressed a little bit especially with new face. …" at bounding box center [570, 247] width 674 height 135
click at [395, 256] on div ""pretty well". Stressed a little bit especially with new face. Struggling with …" at bounding box center [539, 253] width 613 height 98
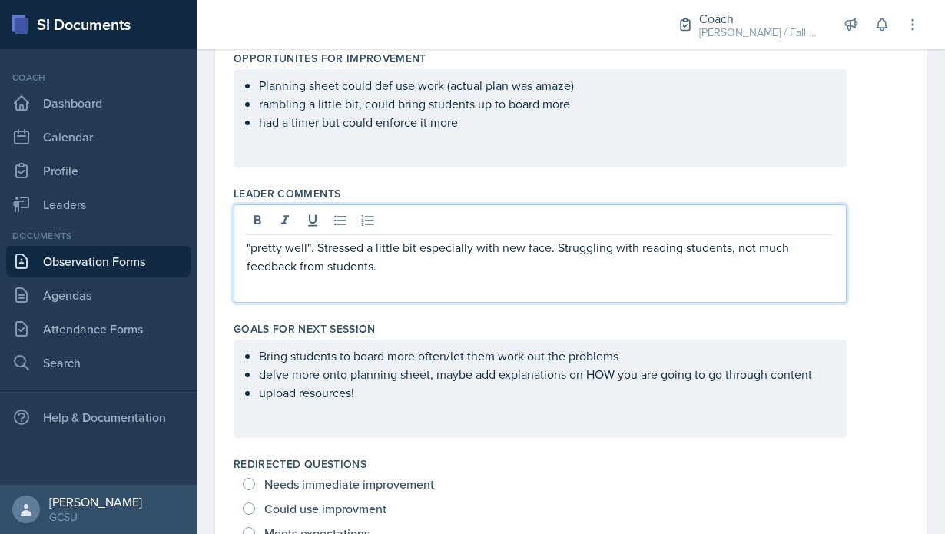
scroll to position [728, 0]
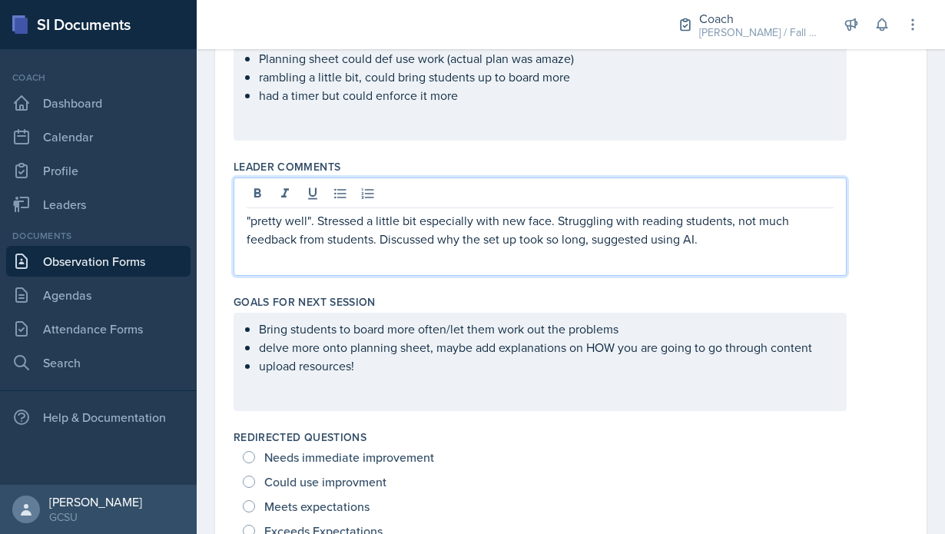
click at [697, 264] on div ""pretty well". Stressed a little bit especially with new face. Struggling with …" at bounding box center [539, 226] width 613 height 98
click at [714, 252] on div ""pretty well". Stressed a little bit especially with new face. Struggling with …" at bounding box center [539, 226] width 613 height 98
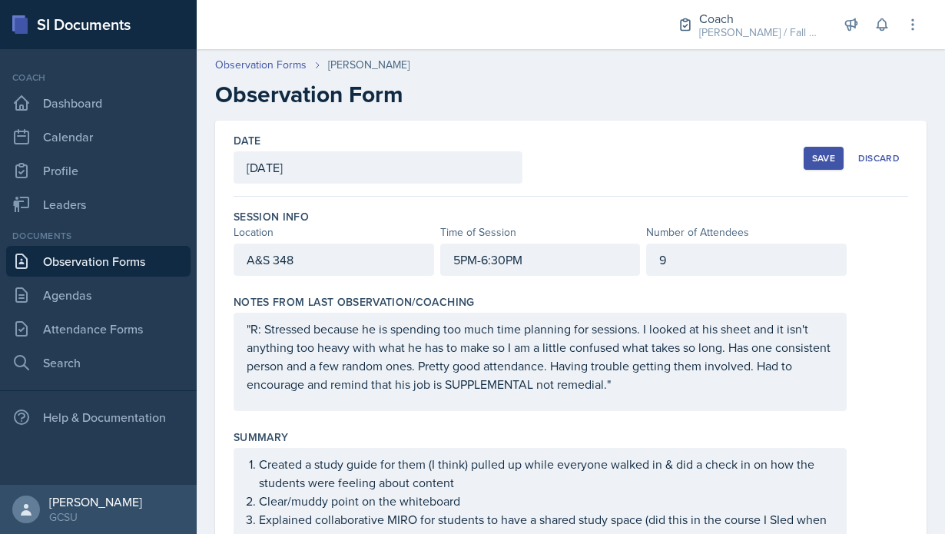
scroll to position [424, 0]
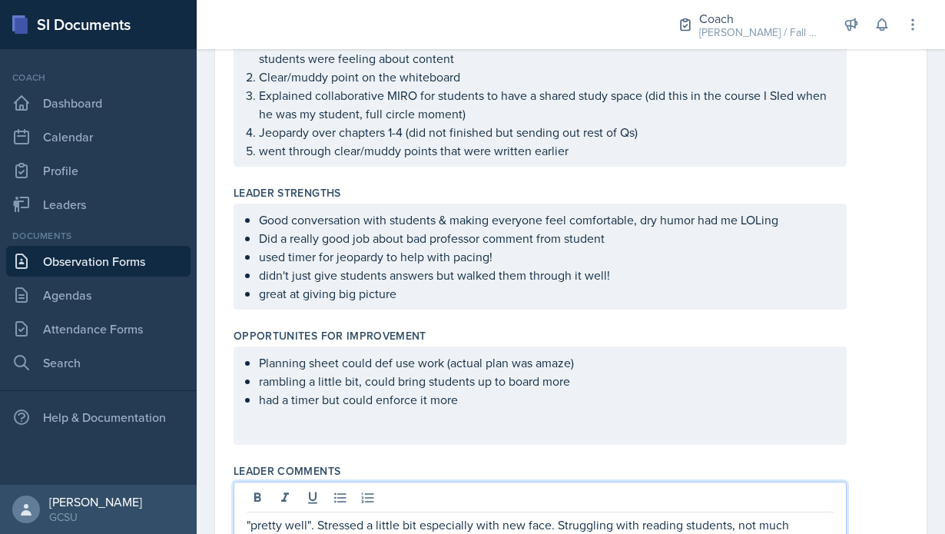
click at [515, 424] on div "Planning sheet could def use work (actual plan was amaze) rambling a little bit…" at bounding box center [539, 395] width 613 height 98
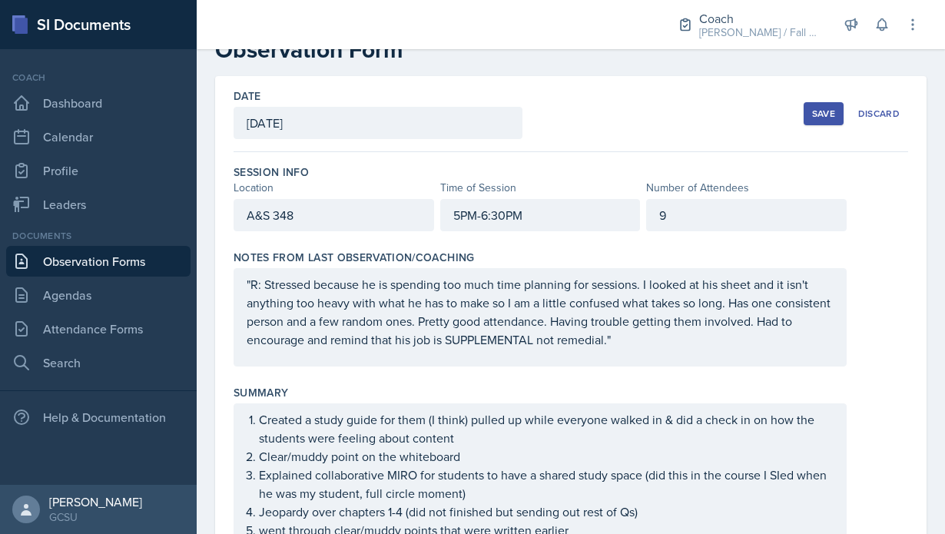
scroll to position [0, 0]
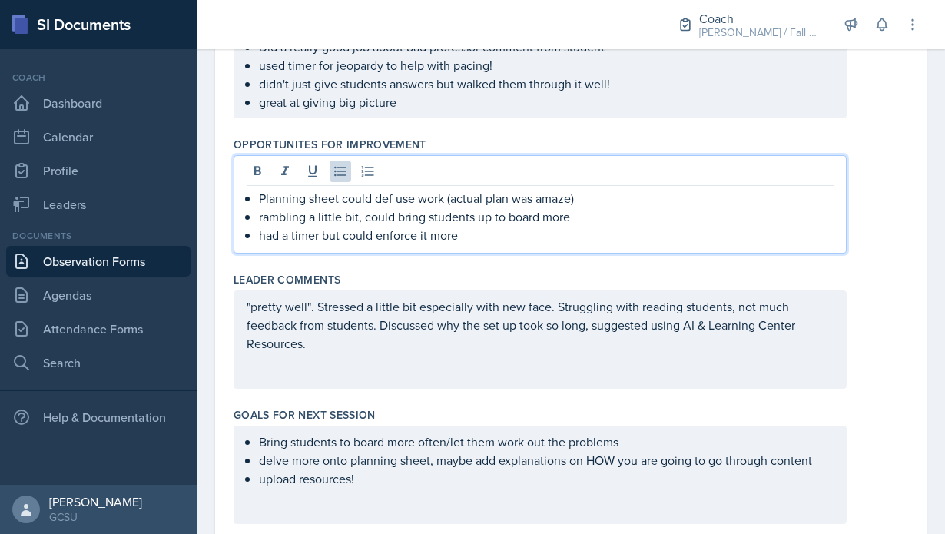
click at [518, 364] on div ""pretty well". Stressed a little bit especially with new face. Struggling with …" at bounding box center [539, 339] width 613 height 98
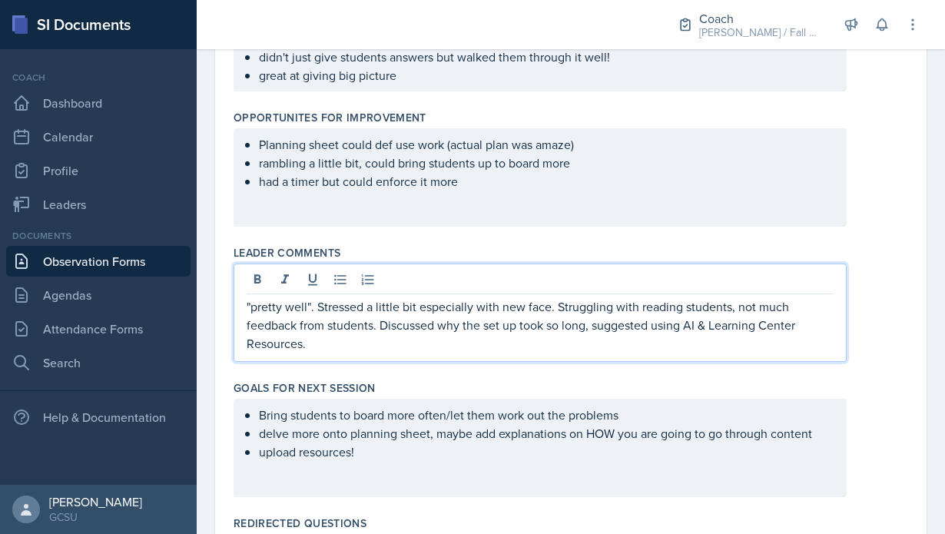
click at [503, 339] on p ""pretty well". Stressed a little bit especially with new face. Struggling with …" at bounding box center [540, 324] width 587 height 55
click at [505, 357] on div ""pretty well". Stressed a little bit especially with new face. Struggling with …" at bounding box center [539, 312] width 613 height 98
click at [473, 352] on p ""pretty well". Stressed a little bit especially with new face. Struggling with …" at bounding box center [540, 324] width 587 height 55
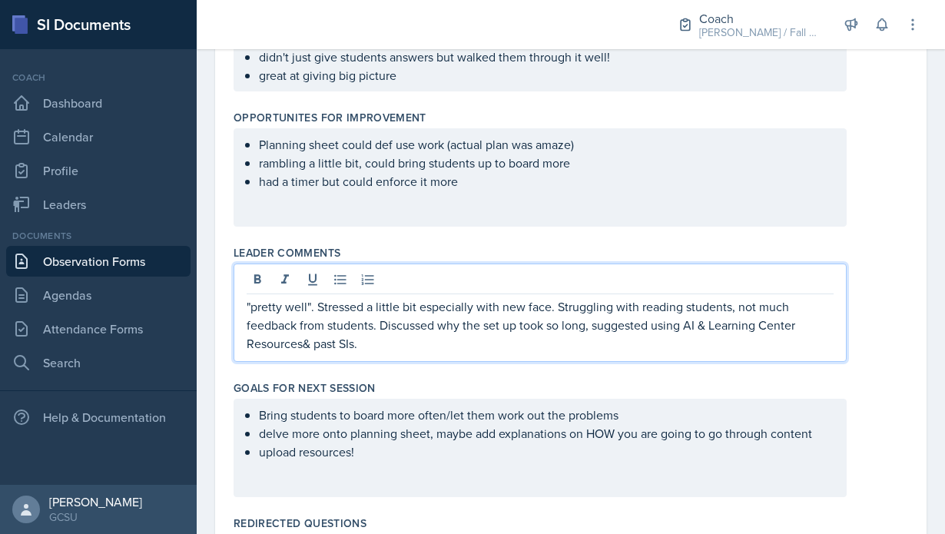
scroll to position [695, 0]
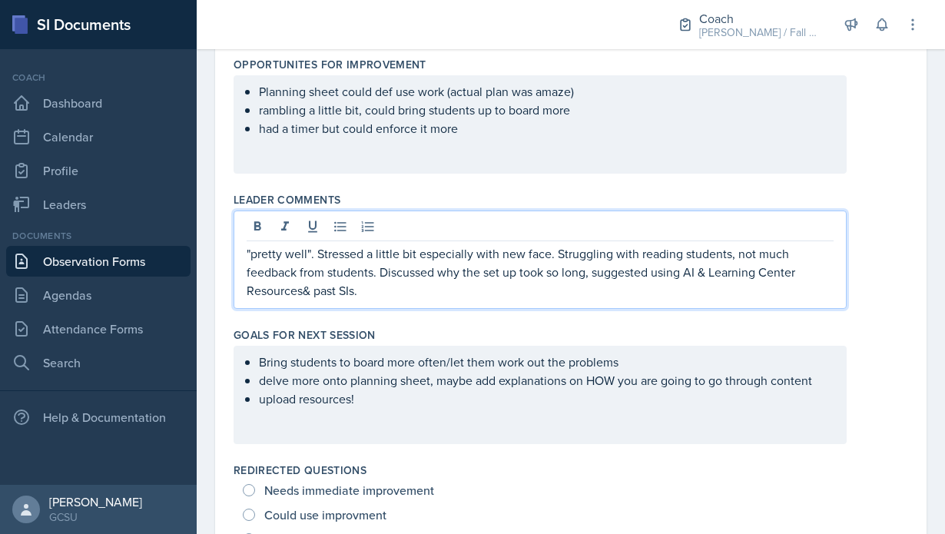
click at [305, 253] on p ""pretty well". Stressed a little bit especially with new face. Struggling with …" at bounding box center [540, 271] width 587 height 55
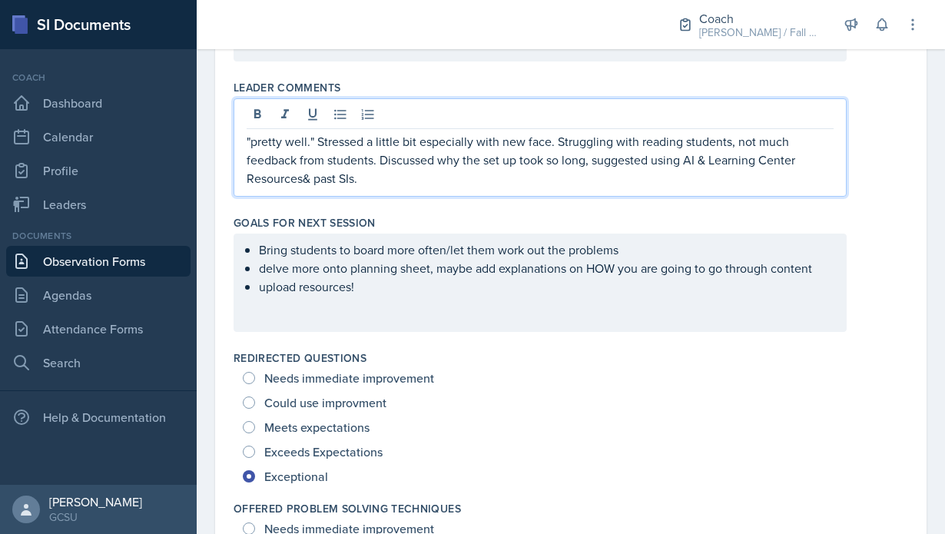
scroll to position [847, 0]
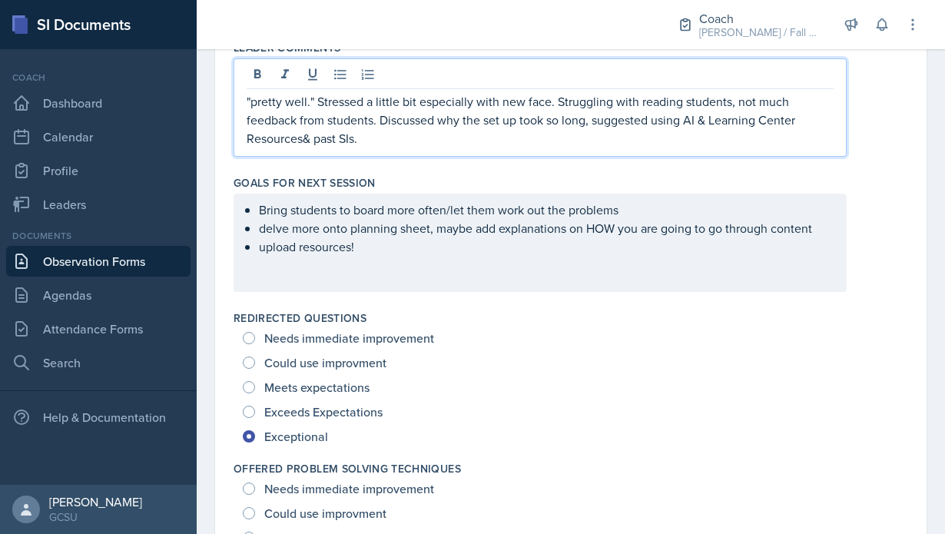
click at [455, 144] on p ""pretty well." Stressed a little bit especially with new face. Struggling with …" at bounding box center [540, 119] width 587 height 55
click at [366, 265] on div "Bring students to board more often/let them work out the problems delve more on…" at bounding box center [539, 243] width 613 height 98
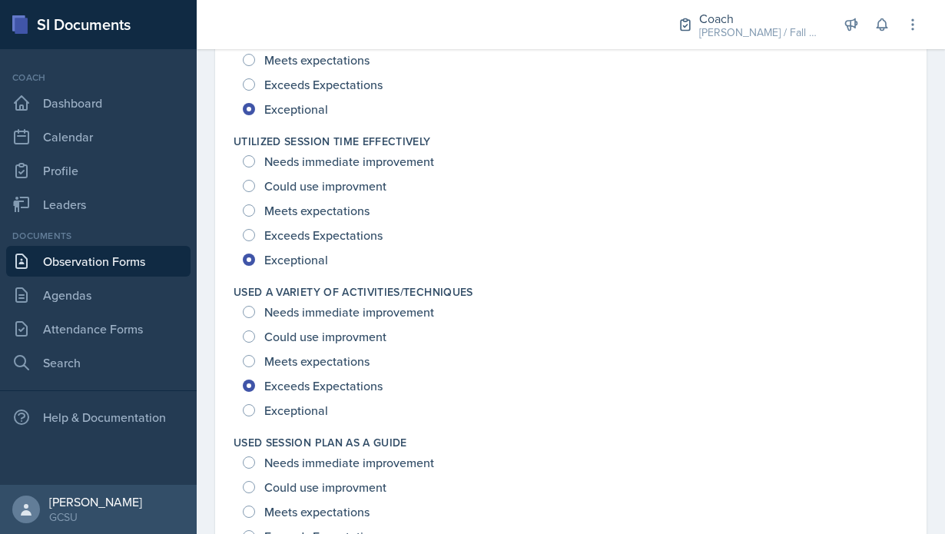
scroll to position [2074, 0]
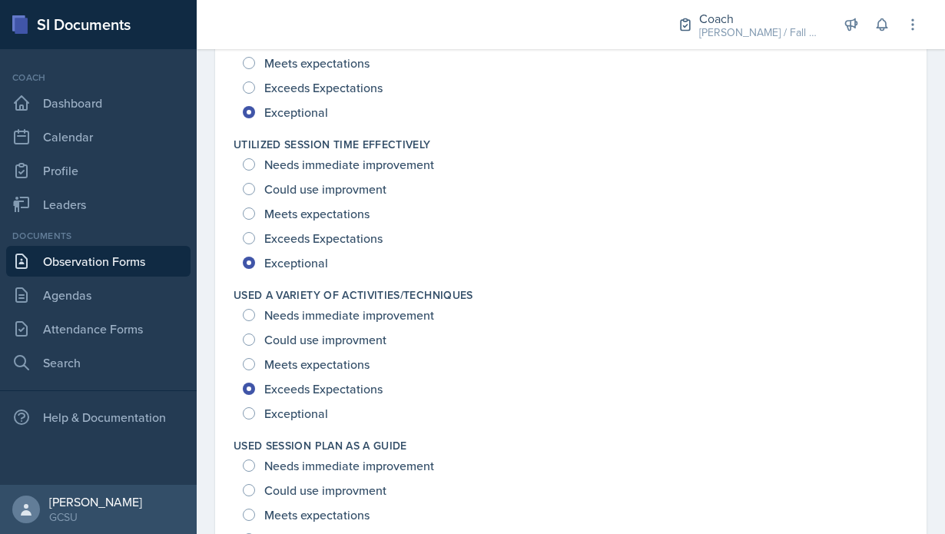
click at [306, 420] on span "Exceptional" at bounding box center [296, 412] width 64 height 15
click at [255, 419] on input "Exceptional" at bounding box center [249, 413] width 12 height 12
radio input "true"
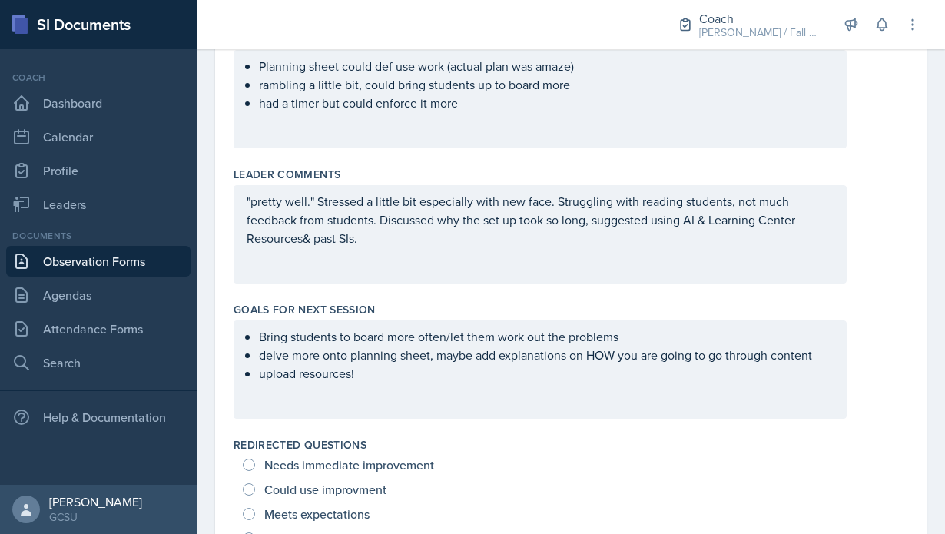
scroll to position [0, 0]
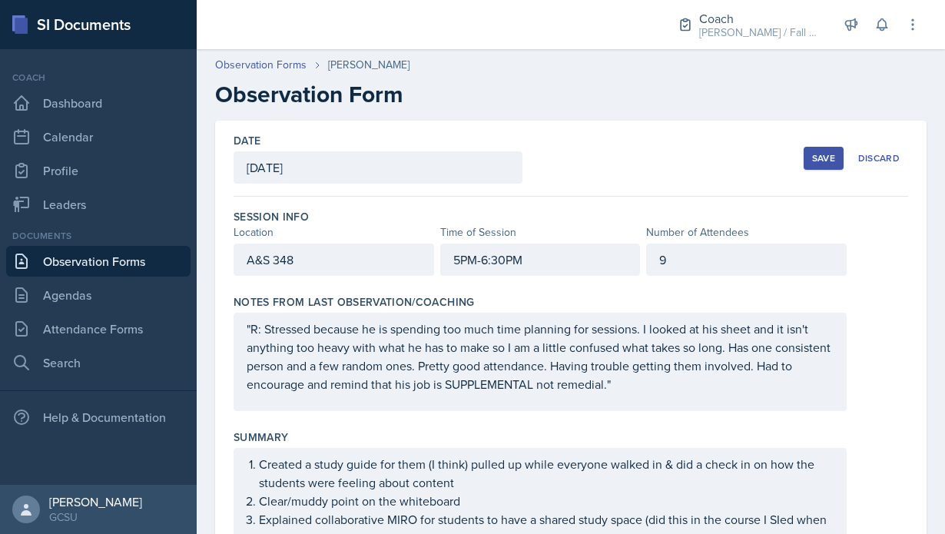
click at [836, 152] on button "Save" at bounding box center [823, 158] width 40 height 23
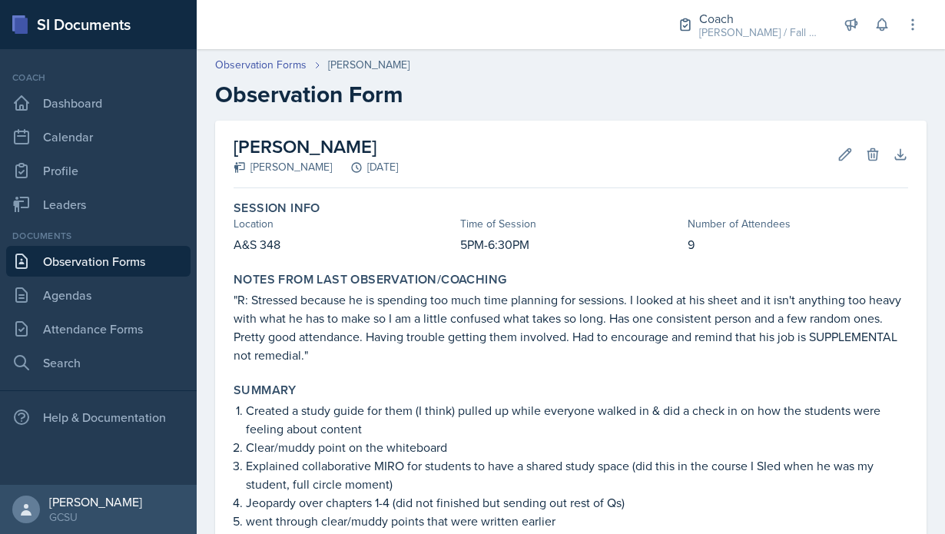
click at [709, 140] on div "[PERSON_NAME] [PERSON_NAME] [DATE] Edit Delete Download Autosaving" at bounding box center [570, 155] width 674 height 68
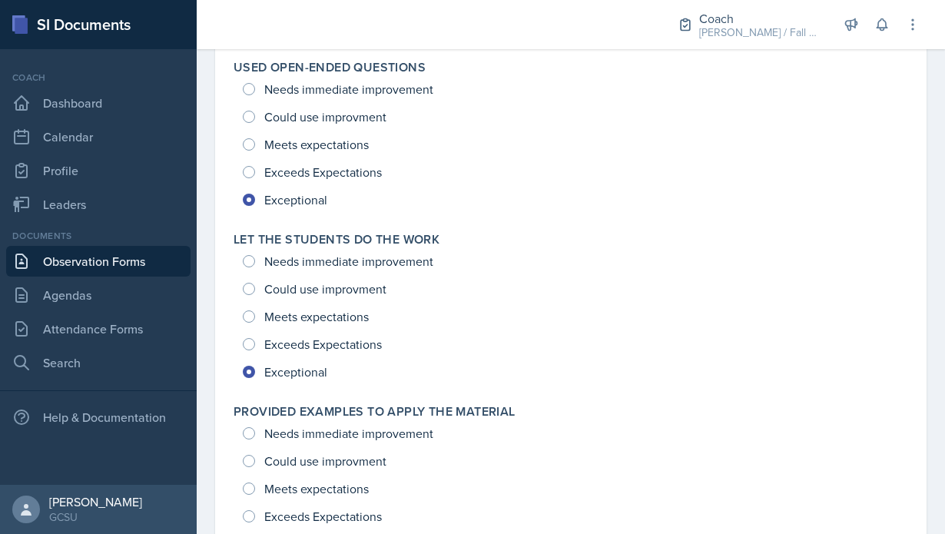
scroll to position [2381, 0]
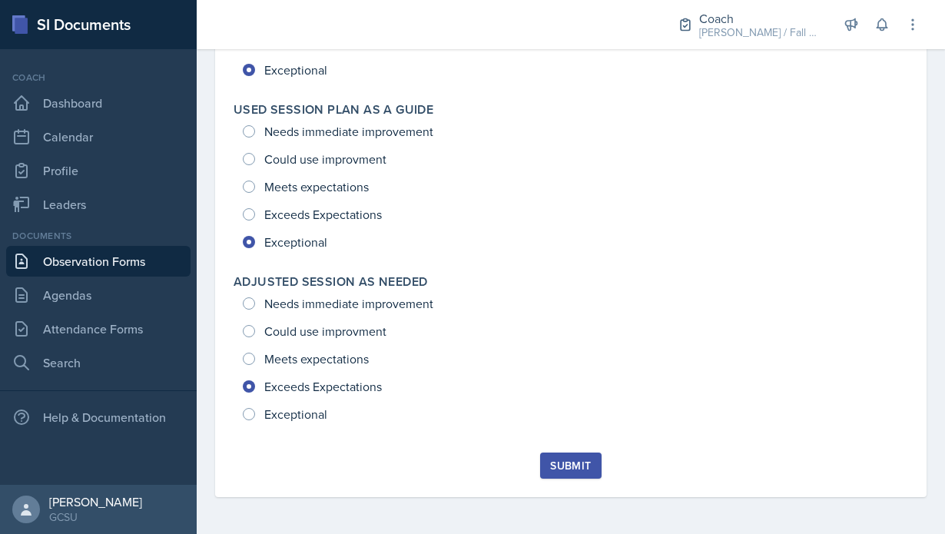
click at [581, 476] on button "Submit" at bounding box center [570, 465] width 61 height 26
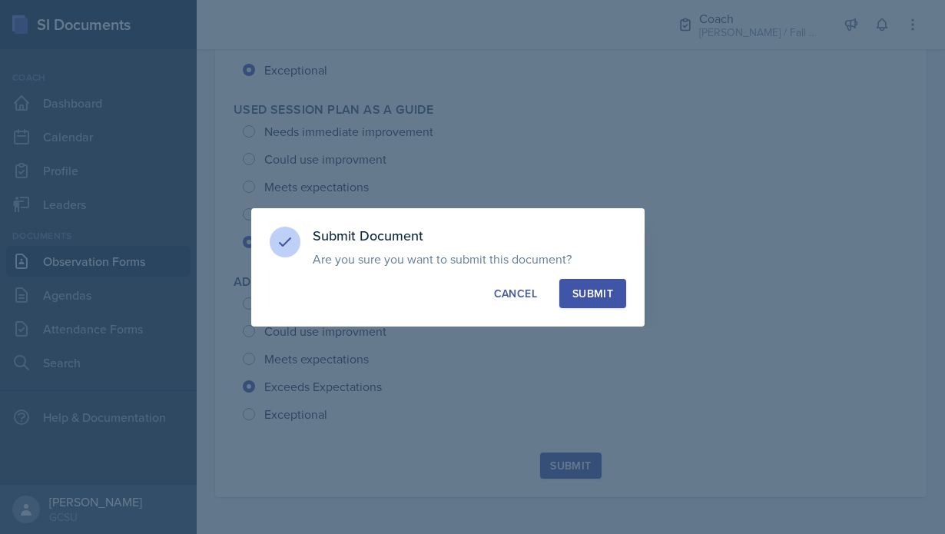
click at [595, 304] on button "Submit" at bounding box center [592, 293] width 67 height 29
radio input "true"
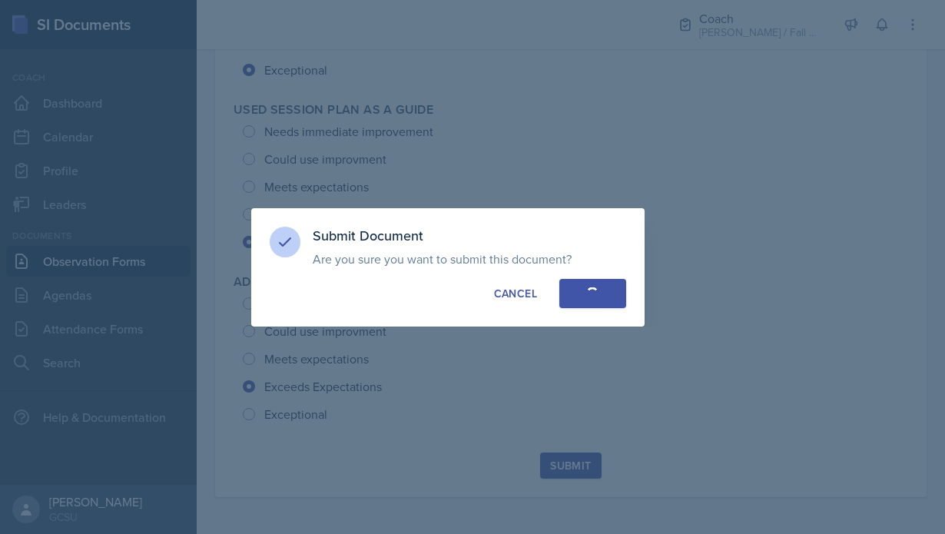
radio input "true"
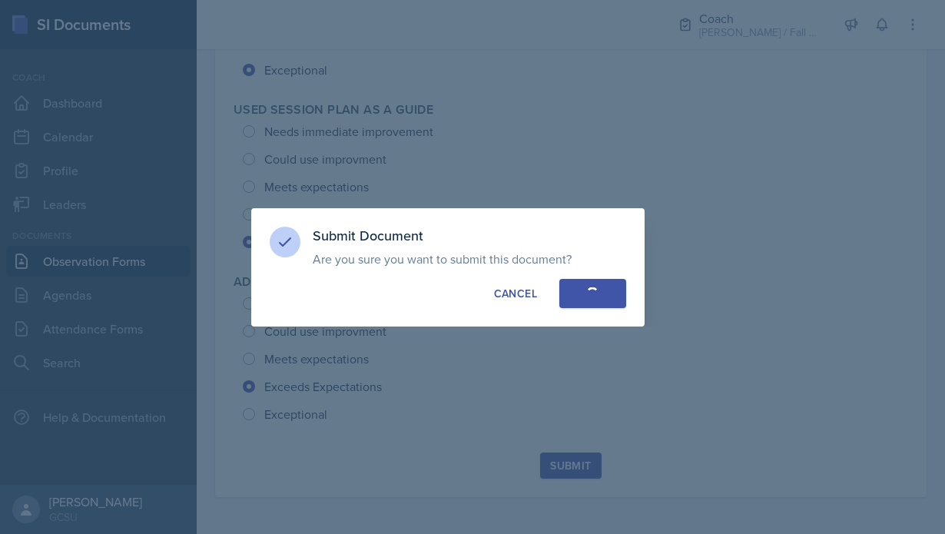
radio input "true"
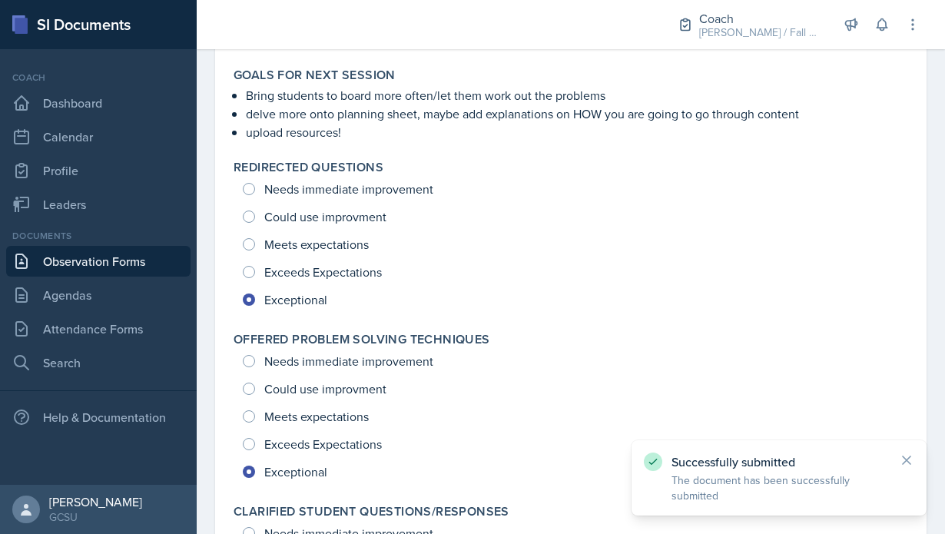
scroll to position [0, 0]
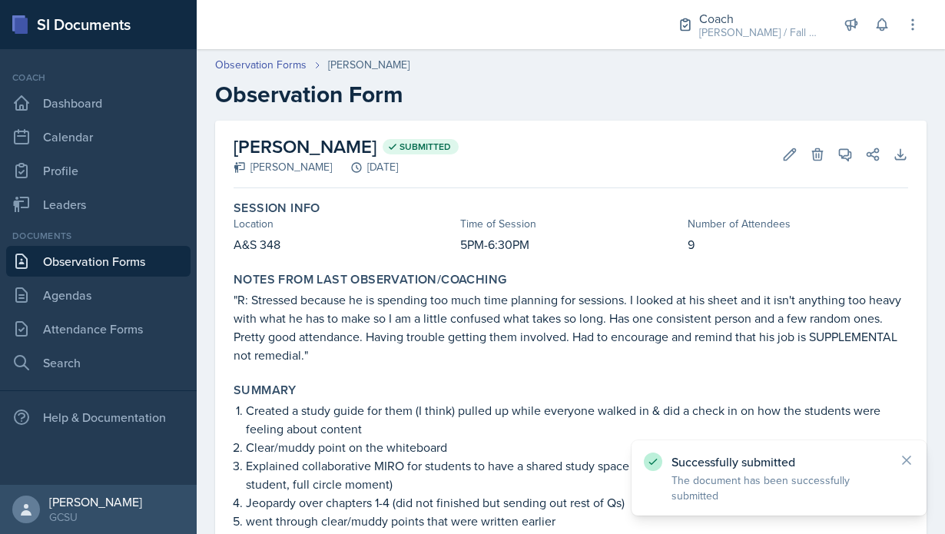
click at [105, 249] on link "Observation Forms" at bounding box center [98, 261] width 184 height 31
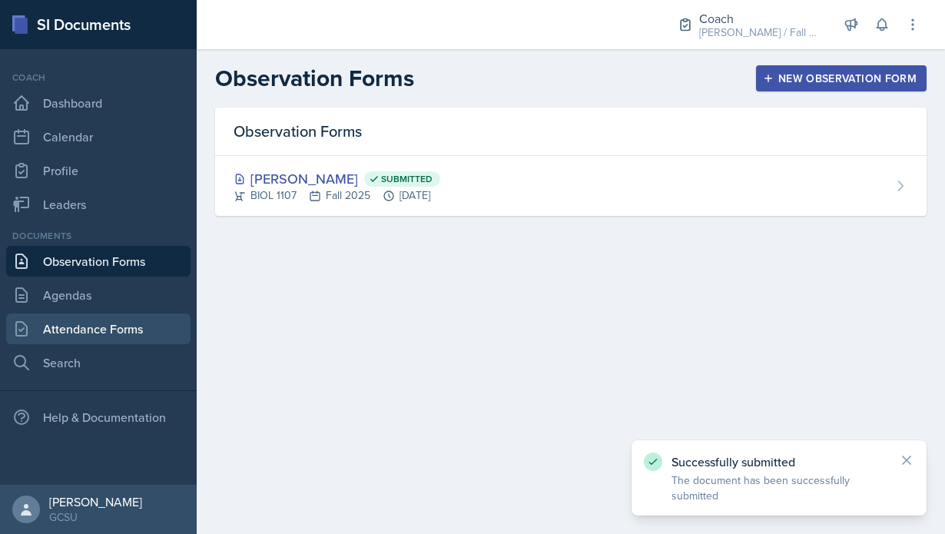
click at [111, 314] on link "Attendance Forms" at bounding box center [98, 328] width 184 height 31
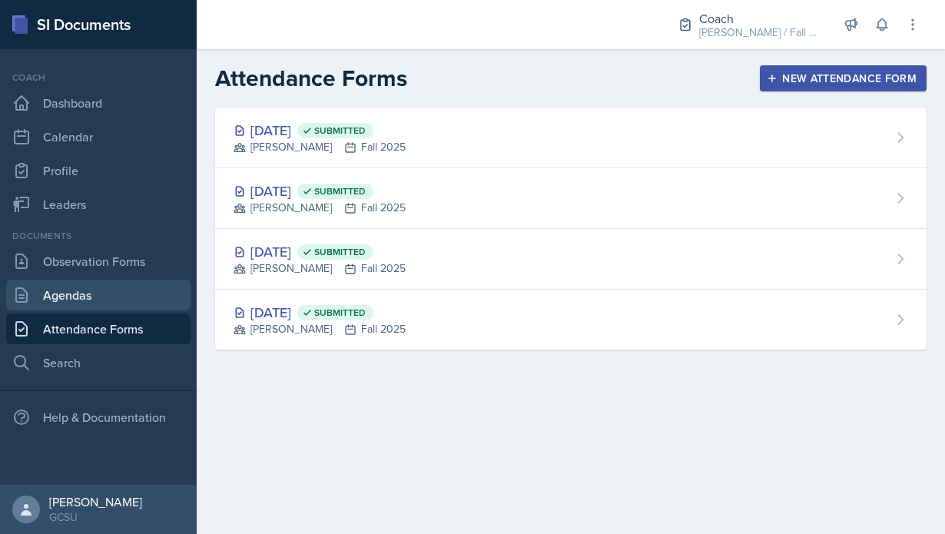
click at [110, 283] on link "Agendas" at bounding box center [98, 295] width 184 height 31
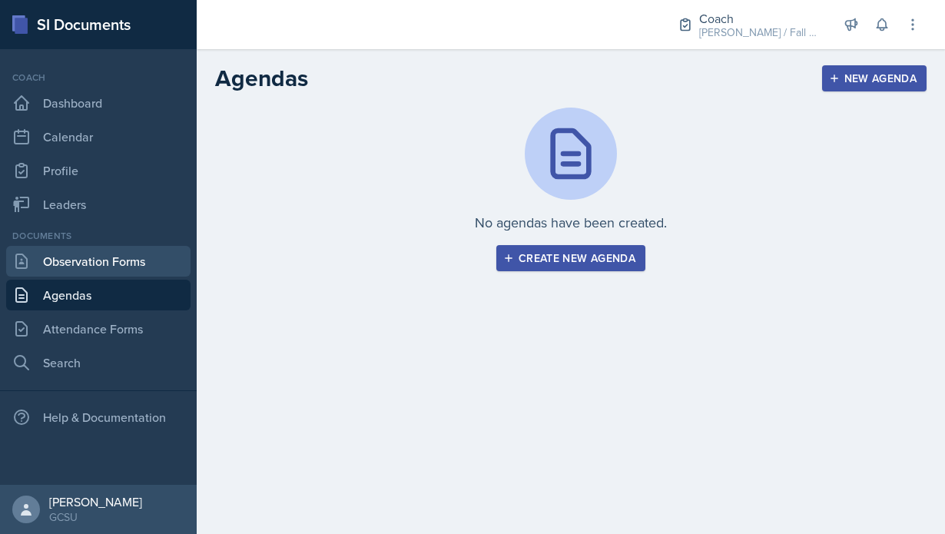
click at [113, 260] on link "Observation Forms" at bounding box center [98, 261] width 184 height 31
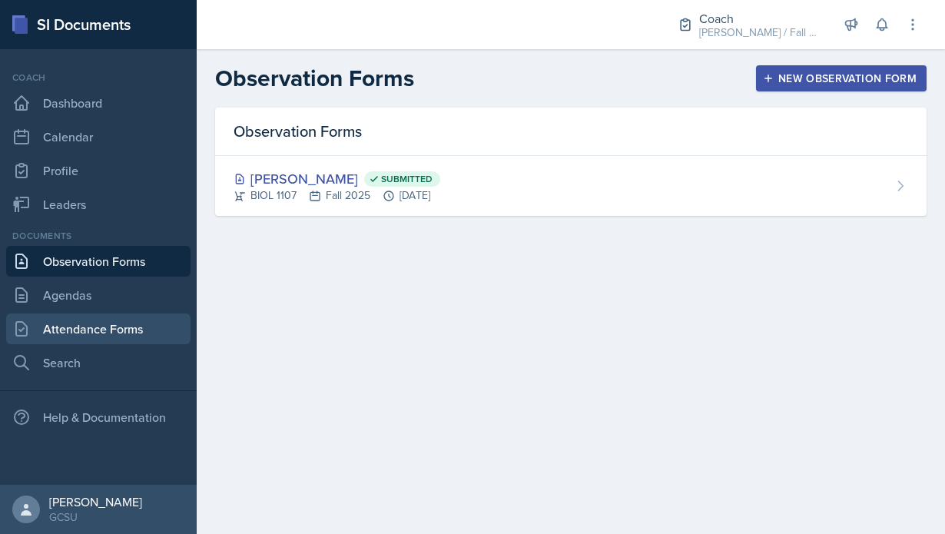
click at [117, 319] on link "Attendance Forms" at bounding box center [98, 328] width 184 height 31
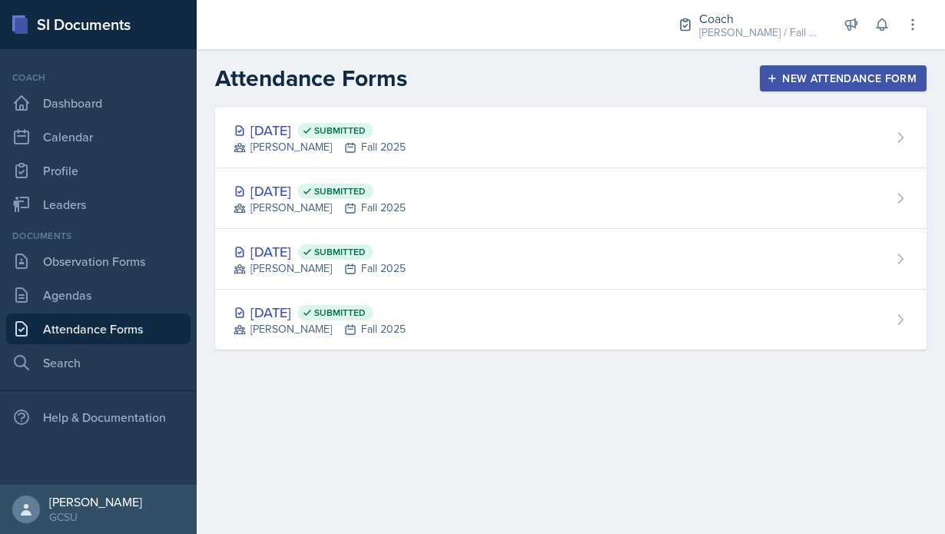
click at [293, 423] on main "Attendance Forms New Attendance Form [DATE] Submitted [PERSON_NAME] Fall 2025 […" at bounding box center [571, 291] width 748 height 485
click at [135, 271] on link "Observation Forms" at bounding box center [98, 261] width 184 height 31
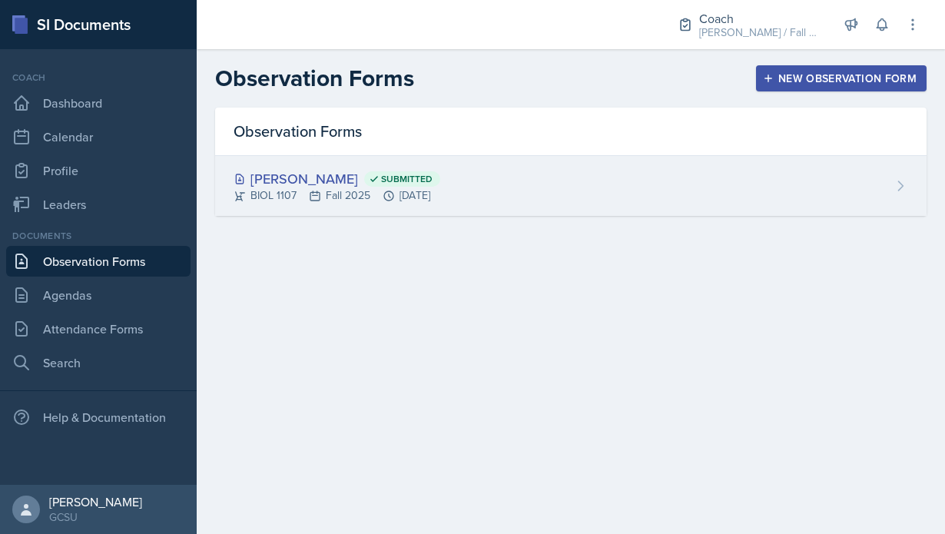
click at [339, 204] on div "[PERSON_NAME] Submitted BIOL 1107 Fall 2025 [DATE]" at bounding box center [570, 186] width 711 height 60
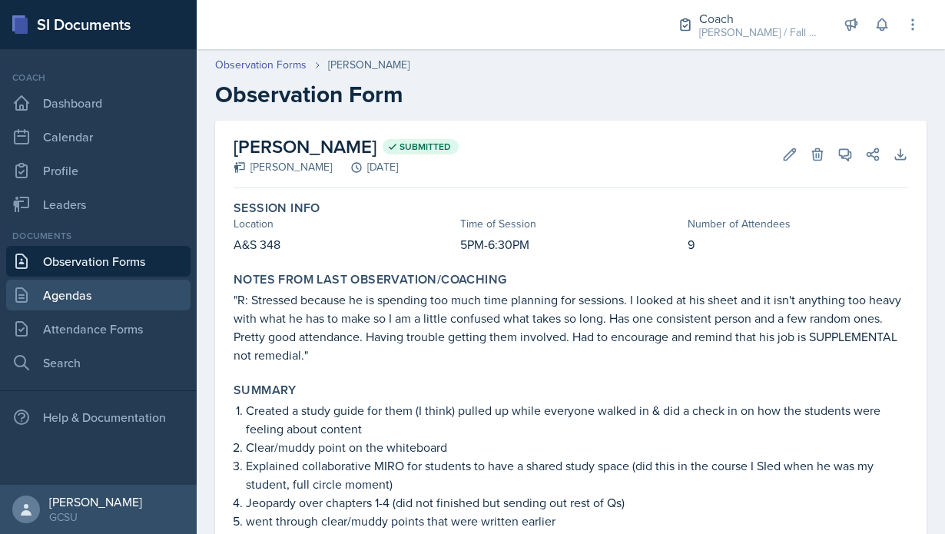
click at [121, 281] on link "Agendas" at bounding box center [98, 295] width 184 height 31
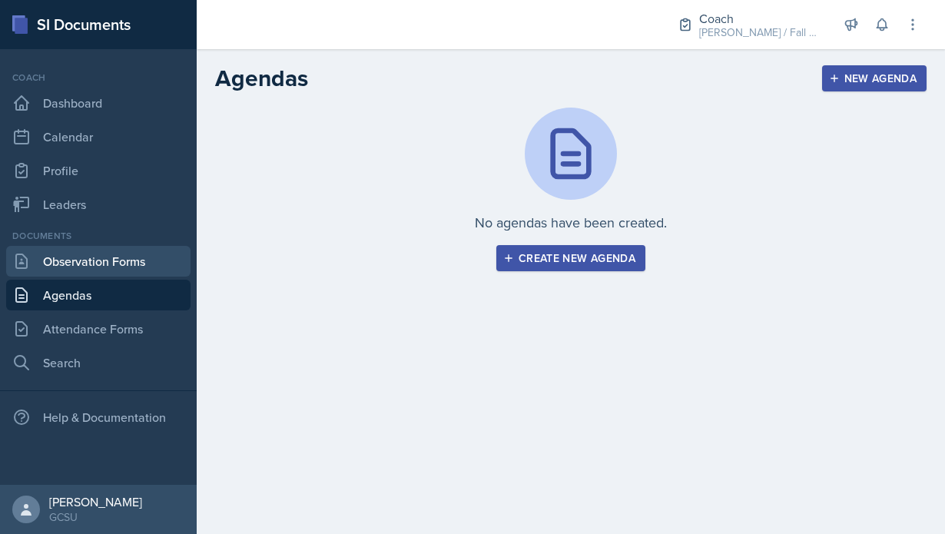
click at [122, 271] on link "Observation Forms" at bounding box center [98, 261] width 184 height 31
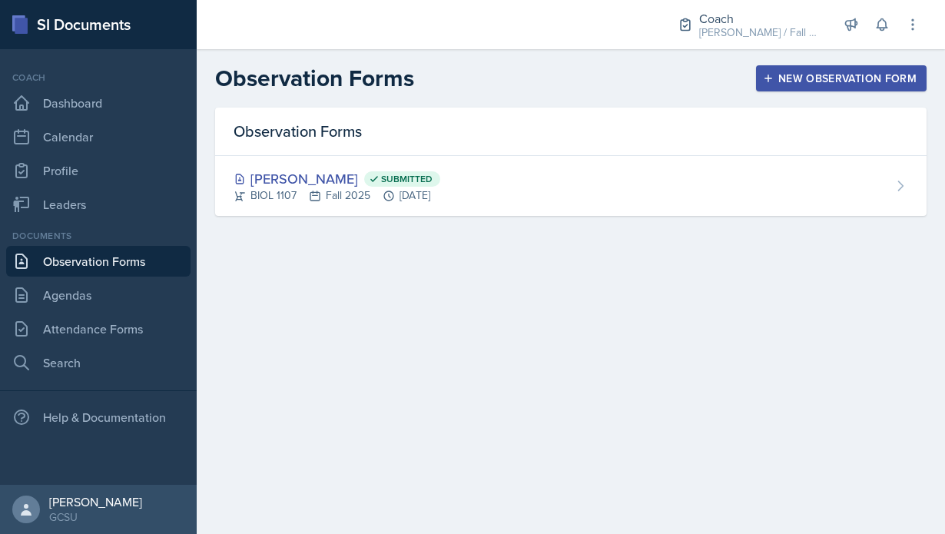
click at [329, 289] on main "Observation Forms New Observation Form Observation Forms [PERSON_NAME] Submitte…" at bounding box center [571, 291] width 748 height 485
click at [169, 263] on link "Observation Forms" at bounding box center [98, 261] width 184 height 31
click at [104, 95] on link "Dashboard" at bounding box center [98, 103] width 184 height 31
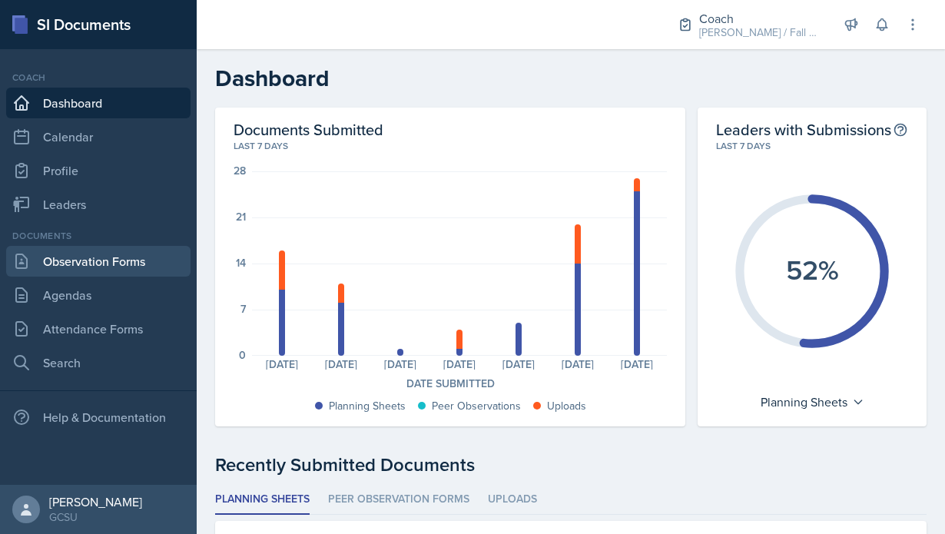
click at [108, 274] on link "Observation Forms" at bounding box center [98, 261] width 184 height 31
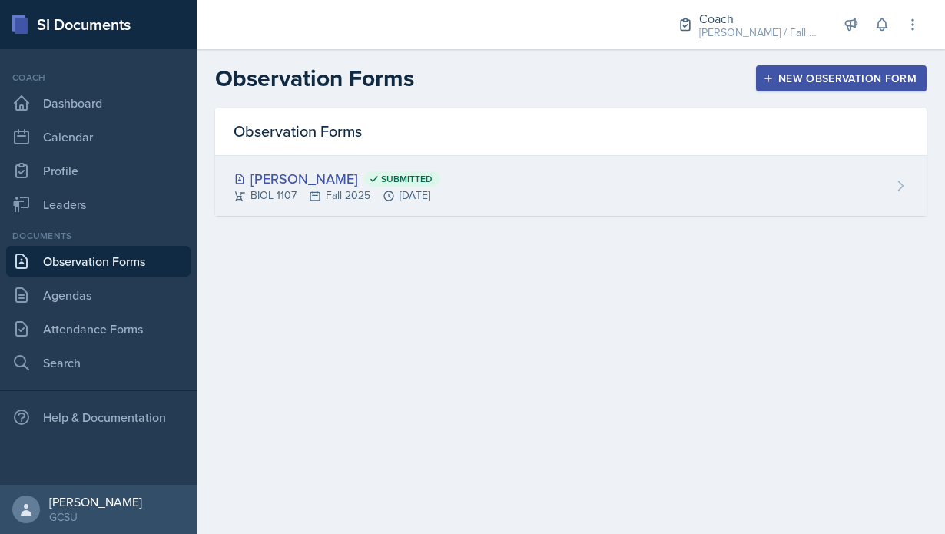
click at [431, 203] on div "BIOL 1107 Fall 2025 [DATE]" at bounding box center [336, 195] width 207 height 16
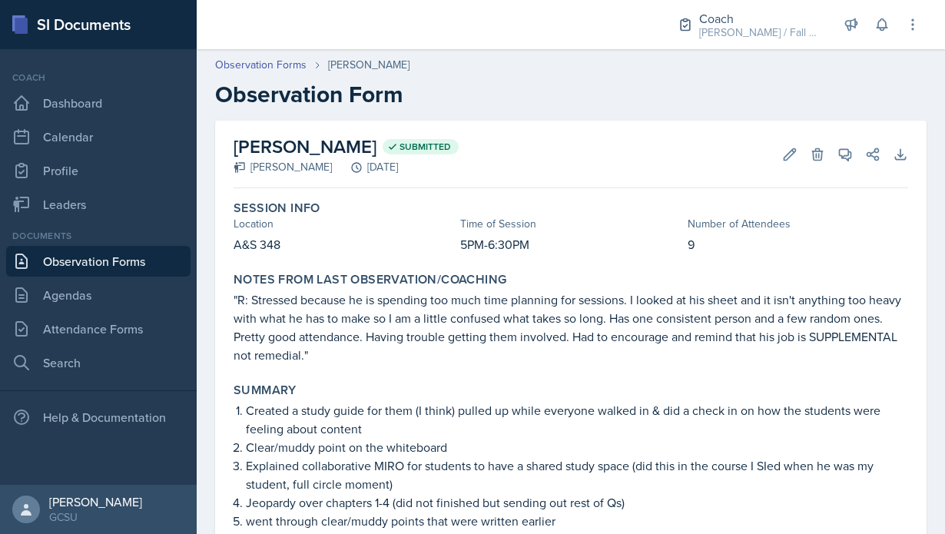
click at [144, 262] on link "Observation Forms" at bounding box center [98, 261] width 184 height 31
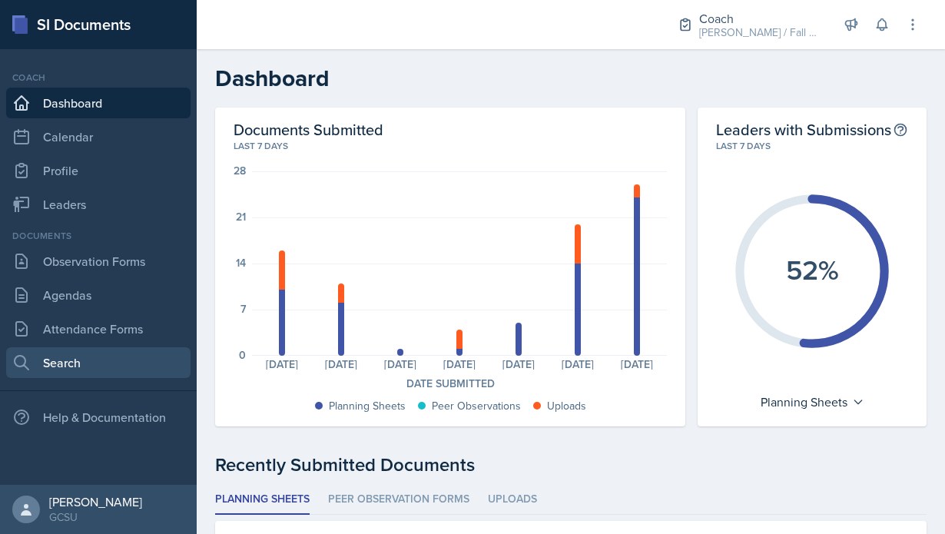
click at [115, 352] on link "Search" at bounding box center [98, 362] width 184 height 31
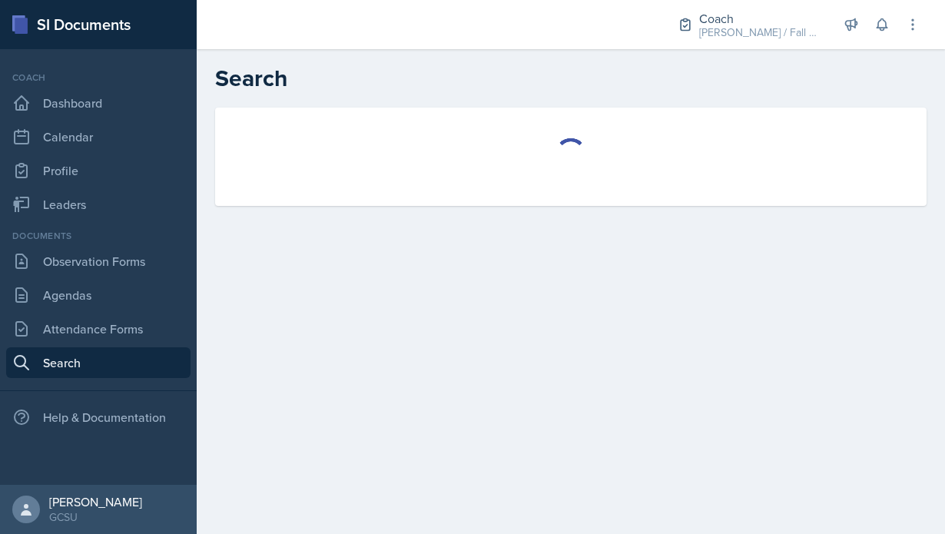
select select "all"
select select "1"
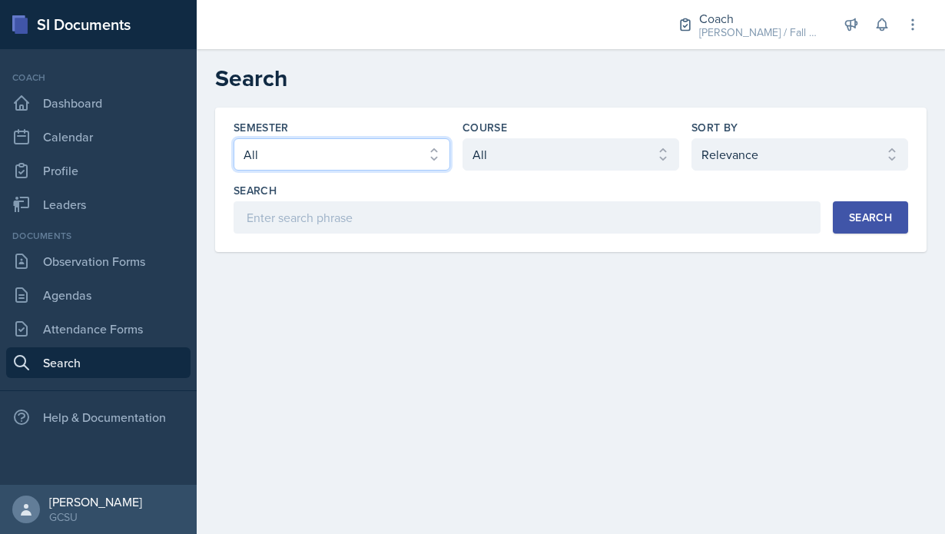
click at [373, 148] on select "Select semester All Fall 2025 Spring 2025 Fall 2024 Spring 2024 Fall 2023 Sprin…" at bounding box center [341, 154] width 217 height 32
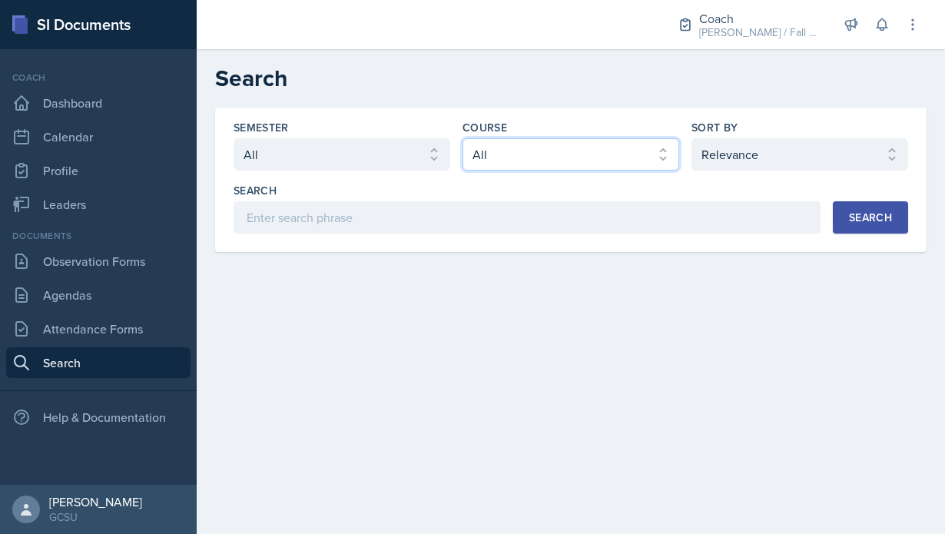
click at [555, 157] on select "Select course All ACCT 3101 ACCT 3102 ASTR 1000 BIOL 1100 BIOL 1107 BIOL 1108 B…" at bounding box center [570, 154] width 217 height 32
select select "6d02d006-d2ce-4ab3-bc11-53b48f3c94ca"
click at [462, 138] on select "Select course All ACCT 3101 ACCT 3102 ASTR 1000 BIOL 1100 BIOL 1107 BIOL 1108 B…" at bounding box center [570, 154] width 217 height 32
click at [852, 222] on div "Search" at bounding box center [870, 217] width 43 height 12
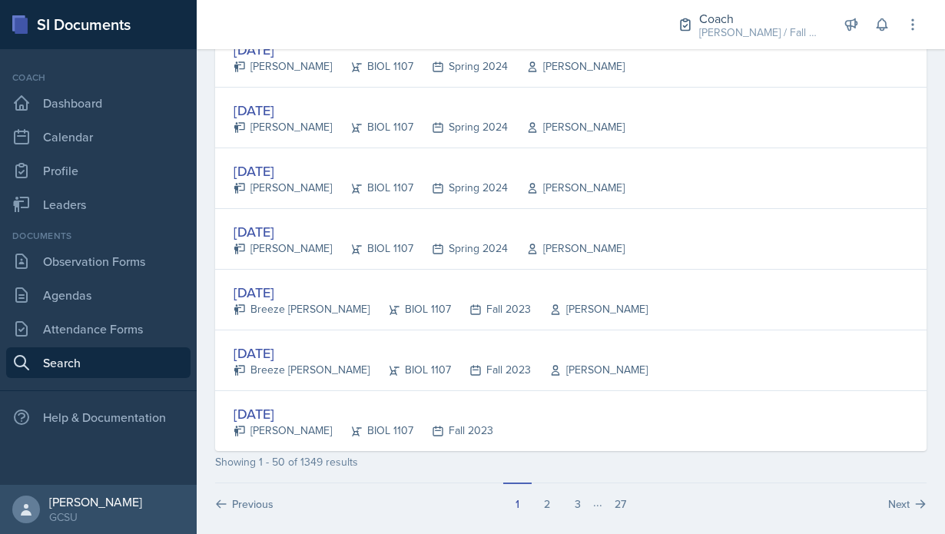
scroll to position [2903, 0]
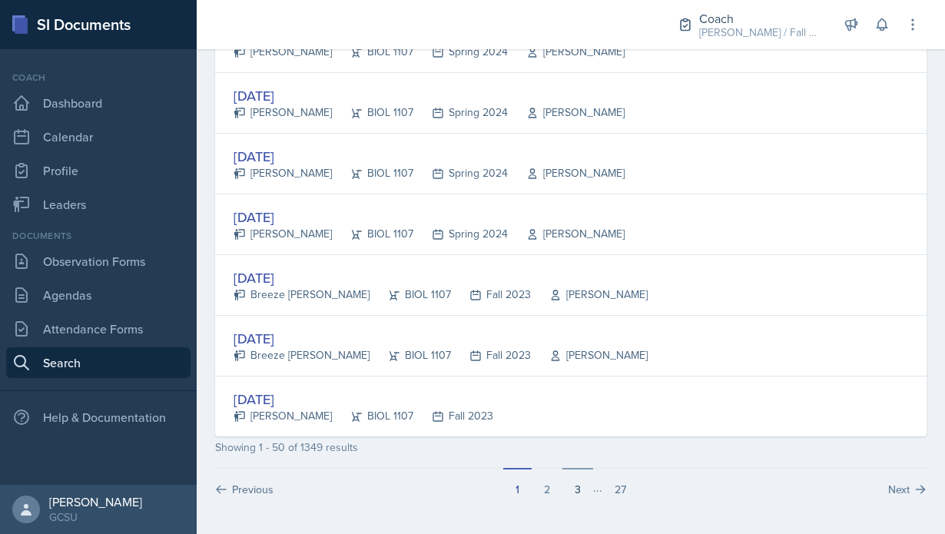
click at [575, 489] on button "3" at bounding box center [577, 482] width 31 height 29
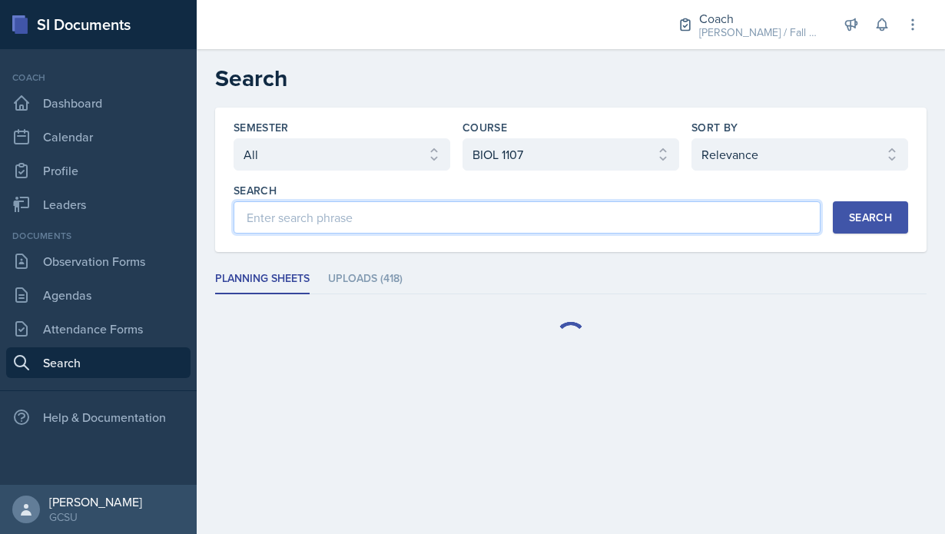
click at [333, 224] on input at bounding box center [526, 217] width 587 height 32
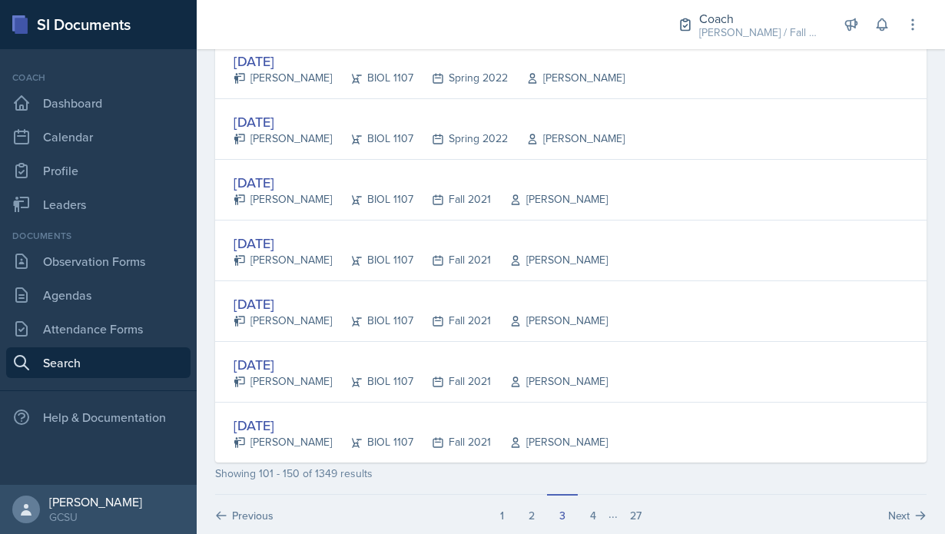
scroll to position [2903, 0]
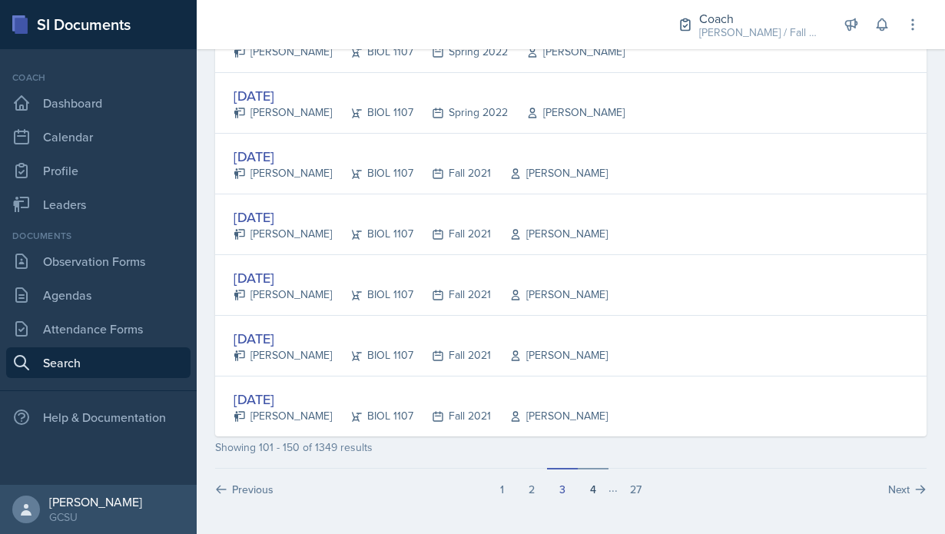
click at [595, 494] on button "4" at bounding box center [593, 482] width 31 height 29
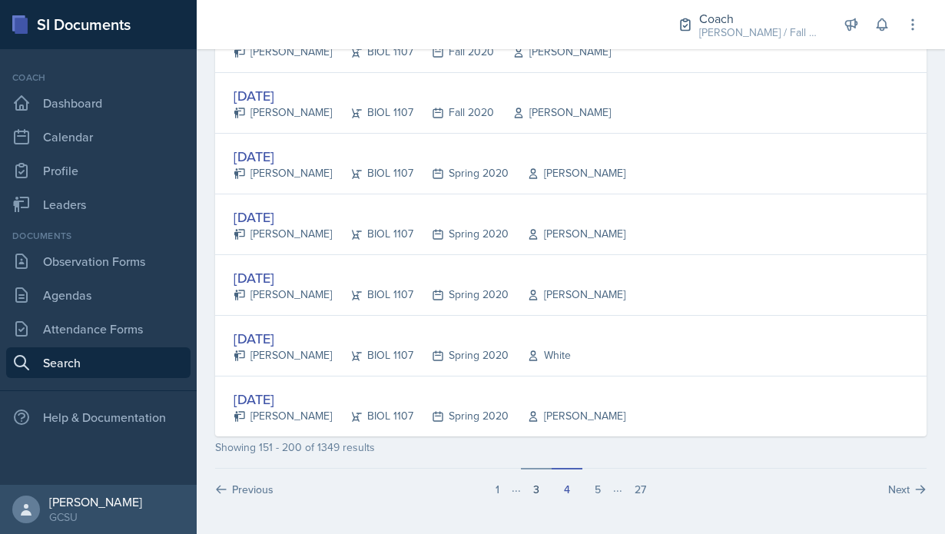
click at [543, 482] on button "3" at bounding box center [536, 482] width 31 height 29
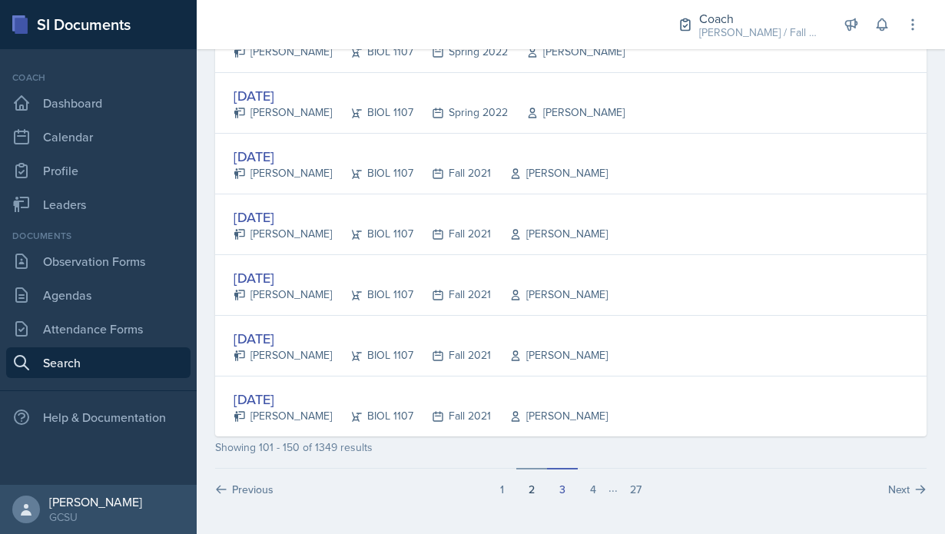
click at [528, 491] on button "2" at bounding box center [531, 482] width 31 height 29
click at [520, 486] on button "1" at bounding box center [517, 482] width 28 height 29
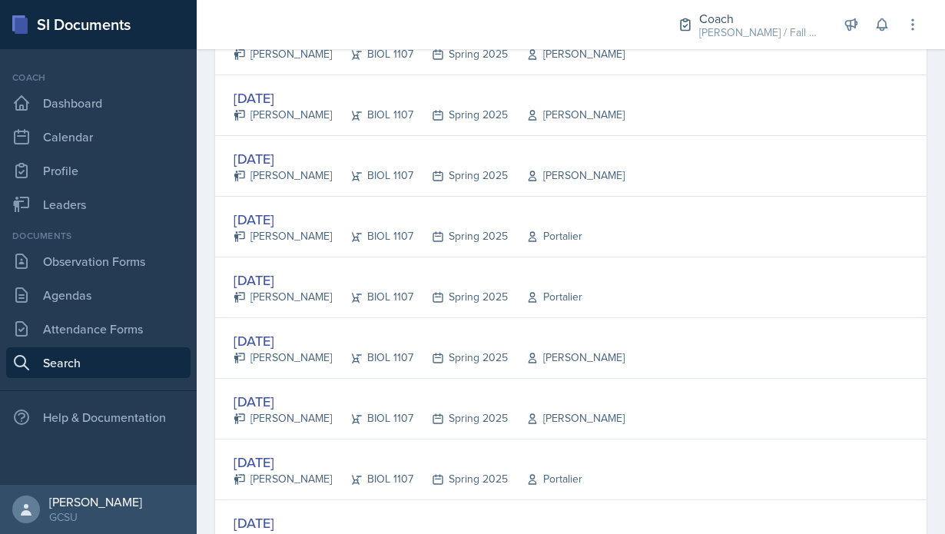
scroll to position [708, 0]
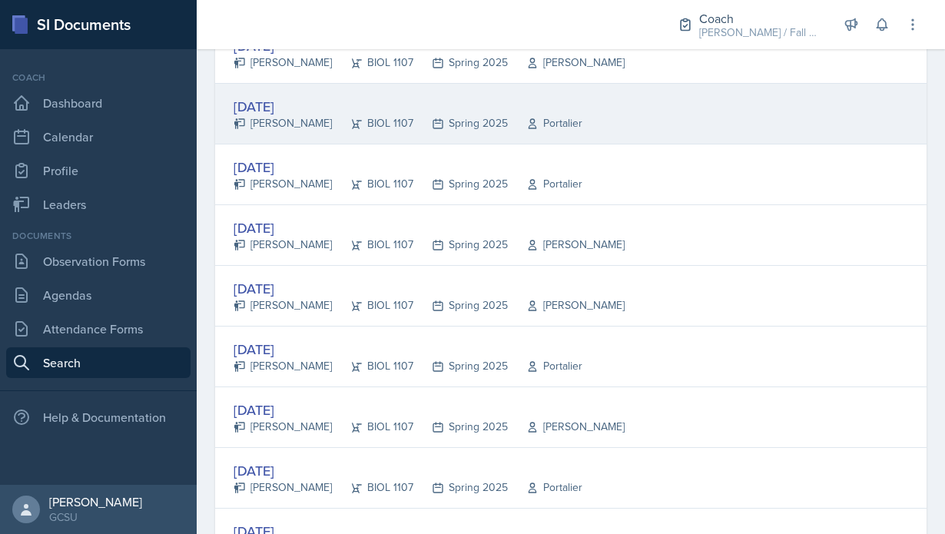
click at [526, 125] on icon at bounding box center [532, 123] width 12 height 12
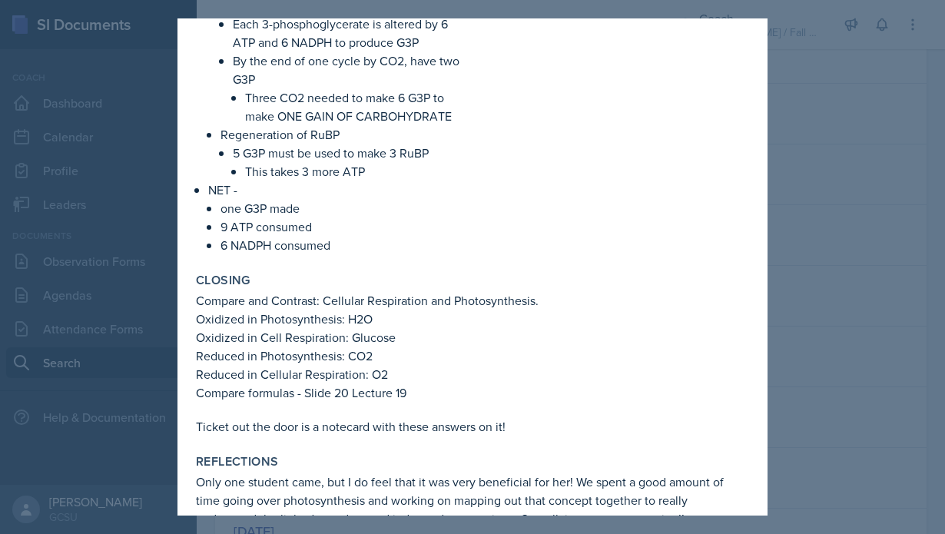
scroll to position [1937, 0]
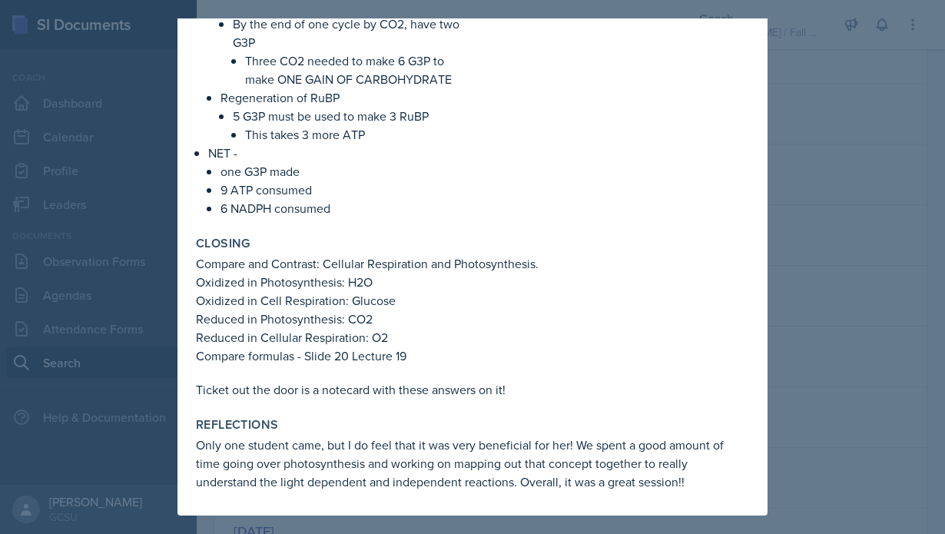
click at [832, 180] on div at bounding box center [472, 267] width 945 height 534
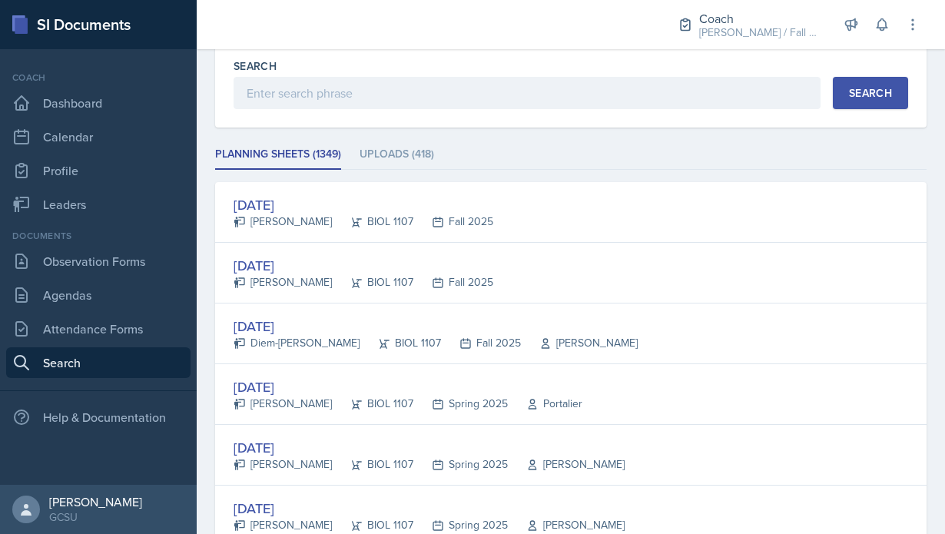
scroll to position [0, 0]
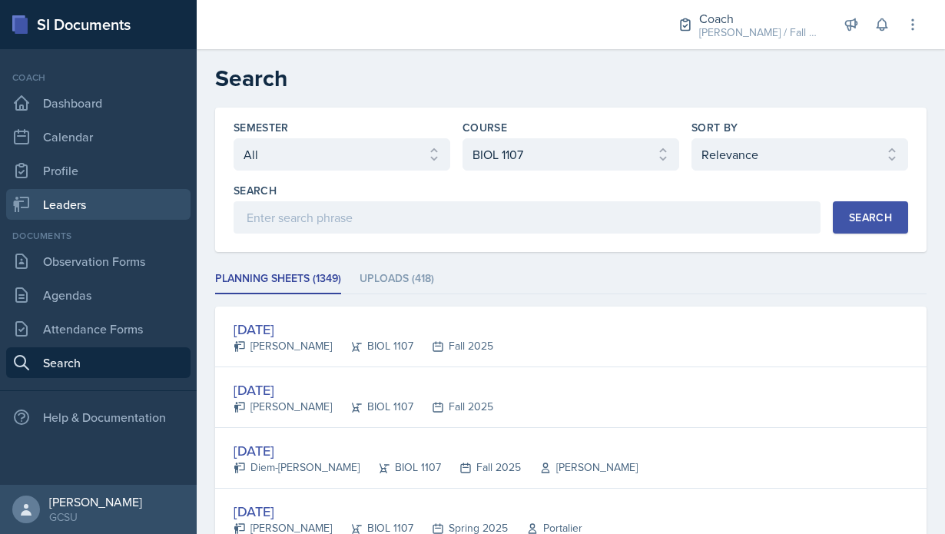
click at [76, 197] on link "Leaders" at bounding box center [98, 204] width 184 height 31
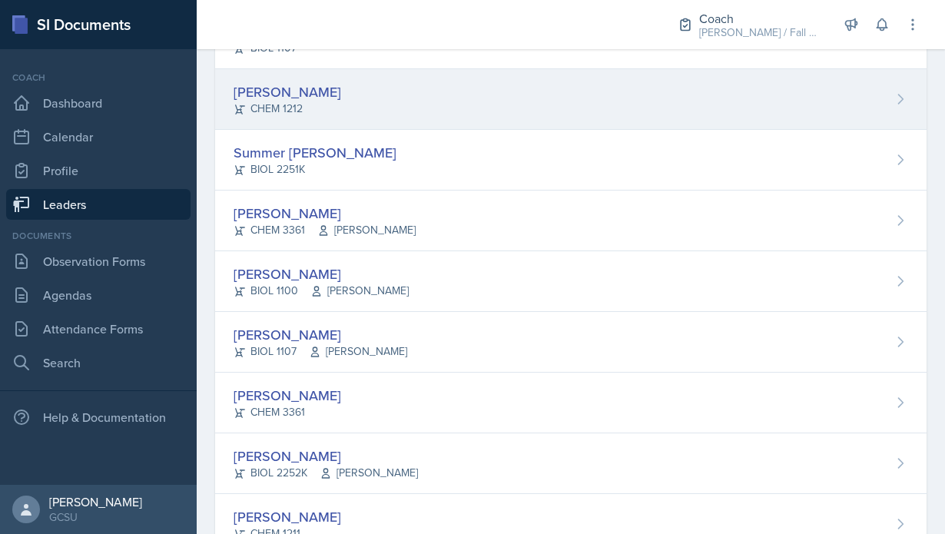
scroll to position [1583, 0]
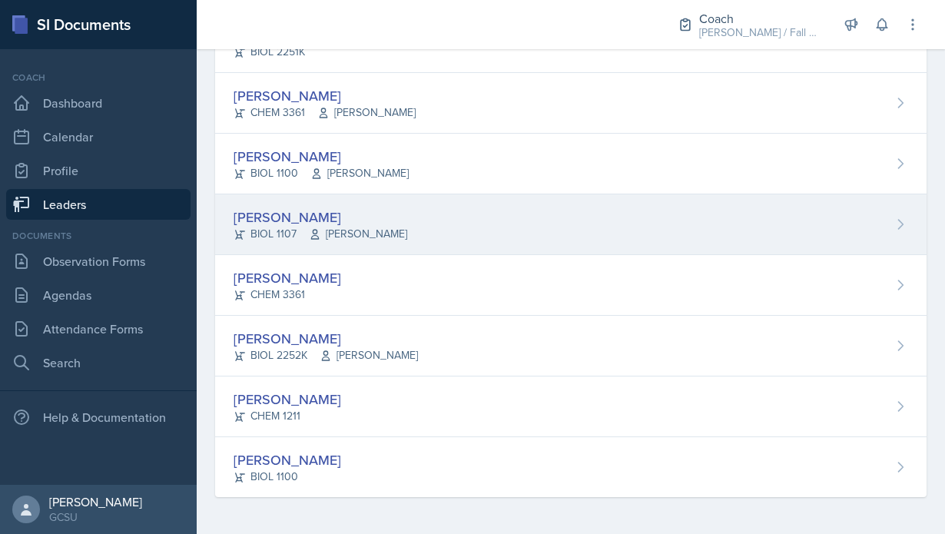
click at [316, 247] on div "[PERSON_NAME] BIOL 1107 [PERSON_NAME]" at bounding box center [570, 224] width 711 height 61
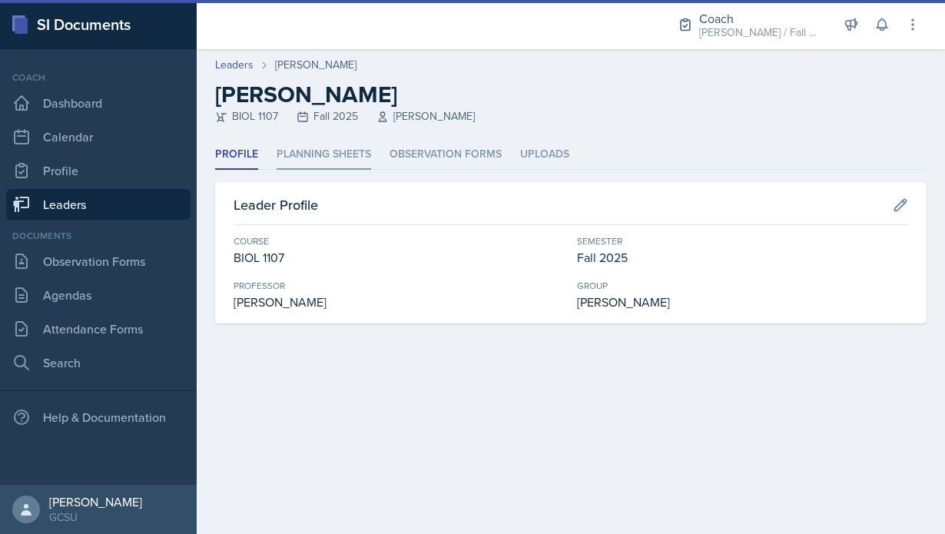
click at [294, 160] on li "Planning Sheets" at bounding box center [323, 155] width 94 height 30
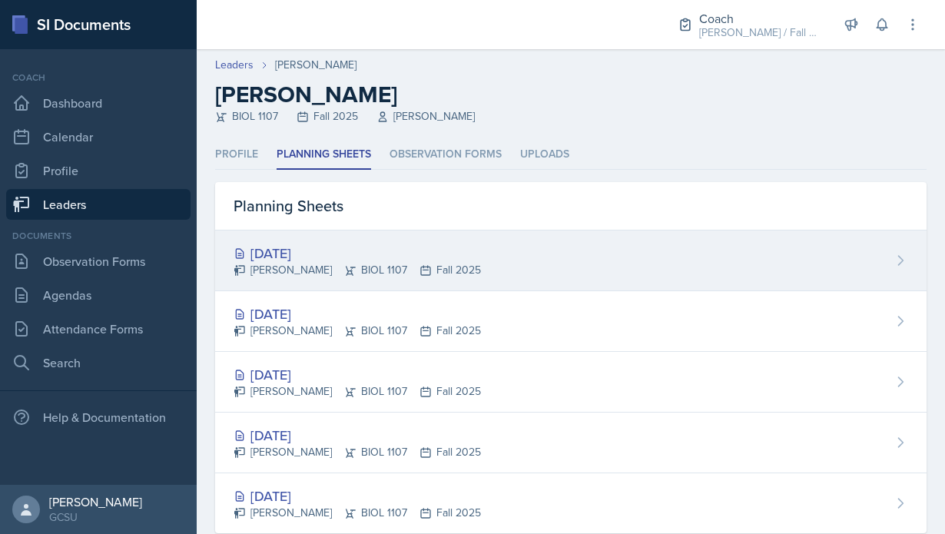
click at [343, 253] on div "[DATE]" at bounding box center [356, 253] width 247 height 21
